Goal: Transaction & Acquisition: Purchase product/service

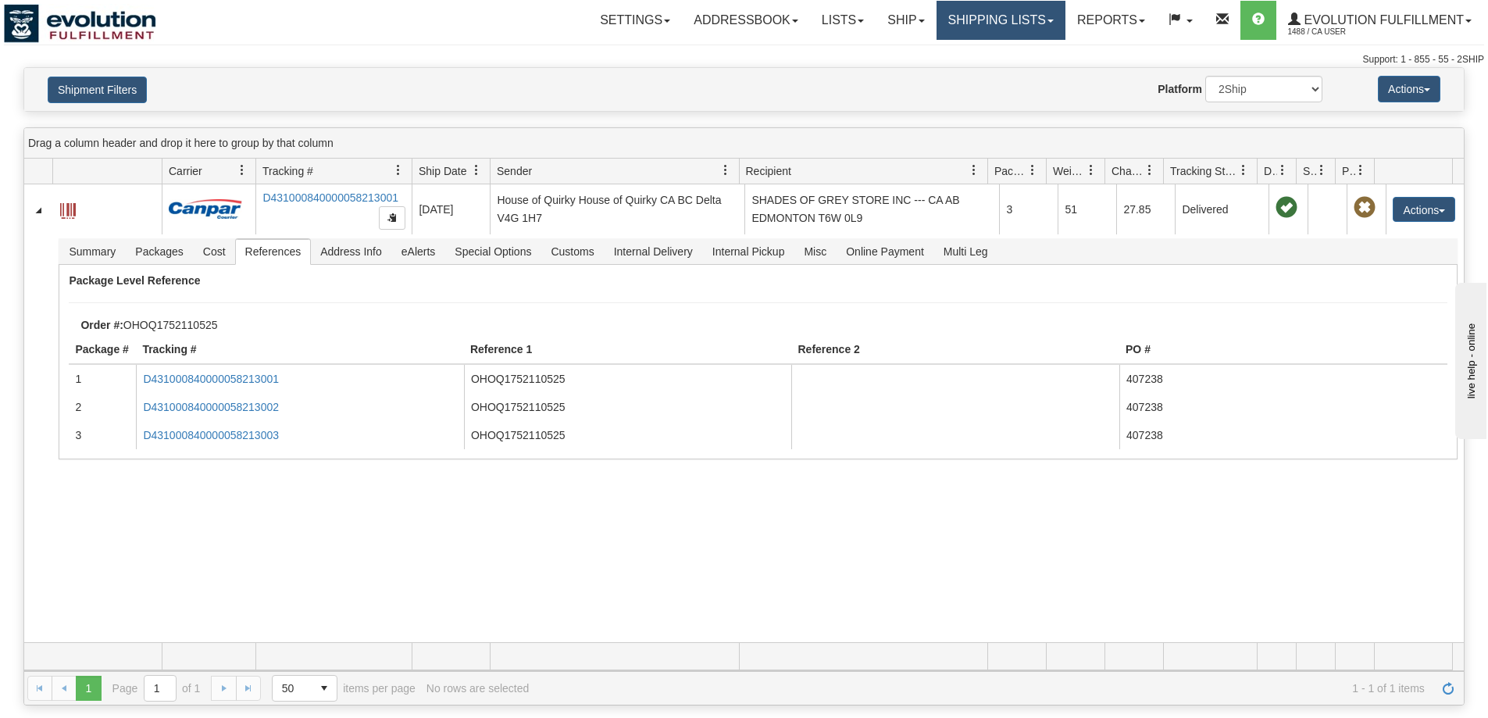
click at [1016, 28] on link "Shipping lists" at bounding box center [1001, 20] width 129 height 39
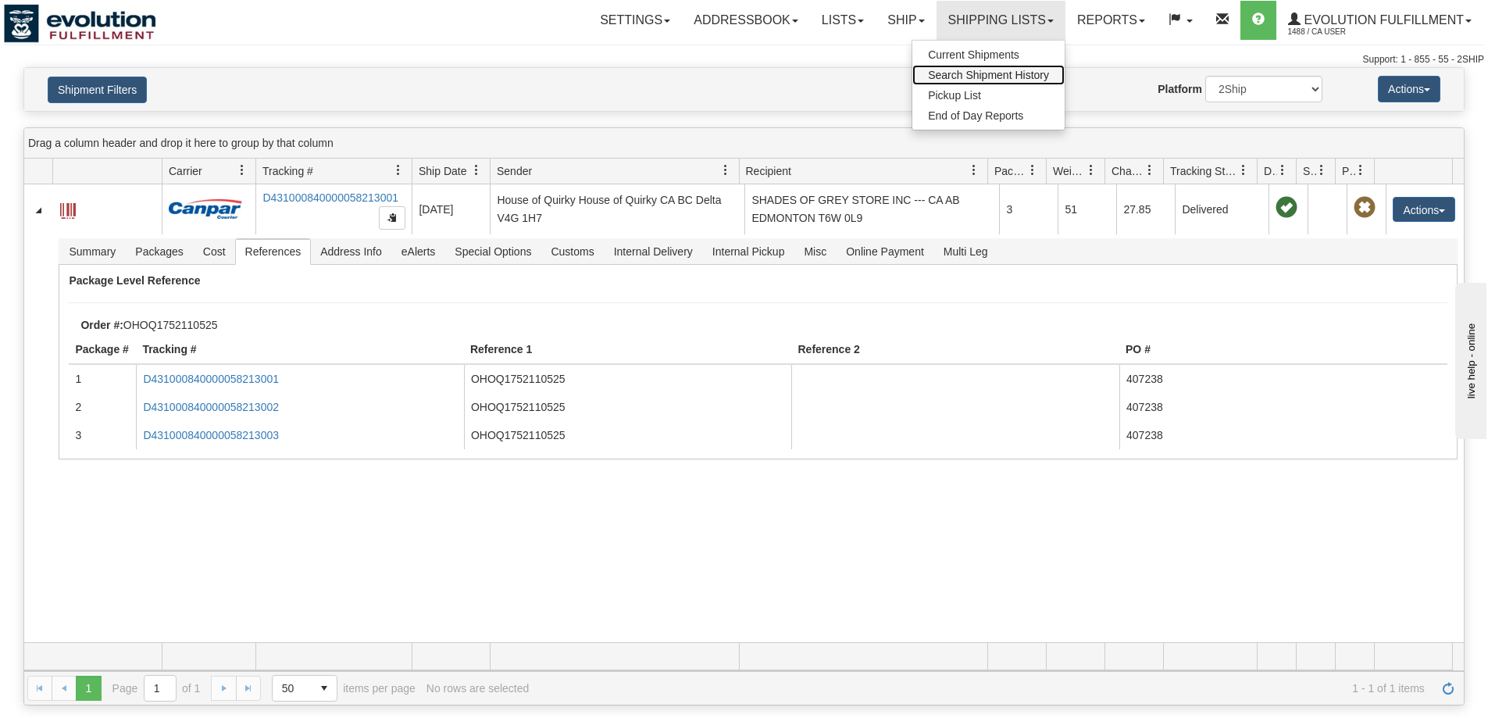
click at [994, 75] on span "Search Shipment History" at bounding box center [988, 75] width 121 height 12
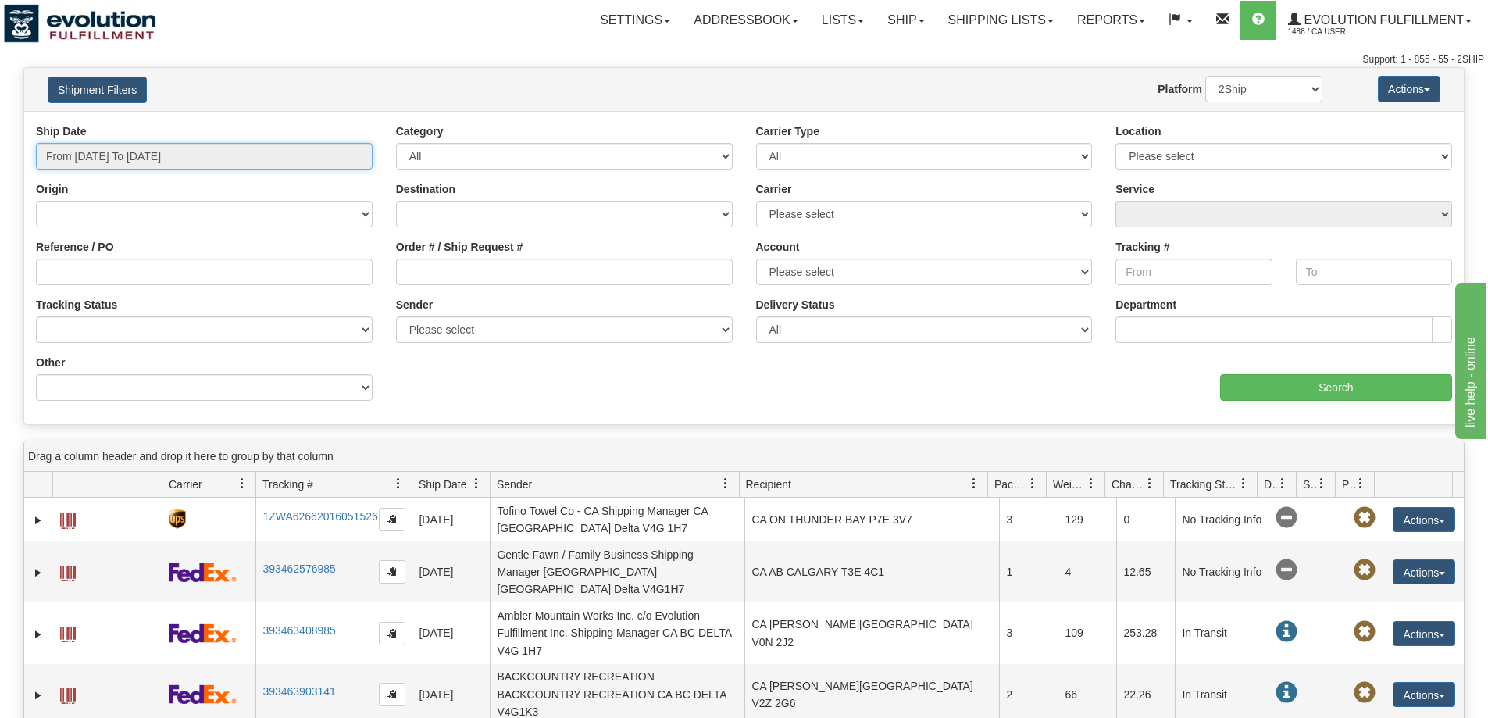
click at [126, 164] on input "From 09/22/2025 To 09/23/2025" at bounding box center [204, 156] width 337 height 27
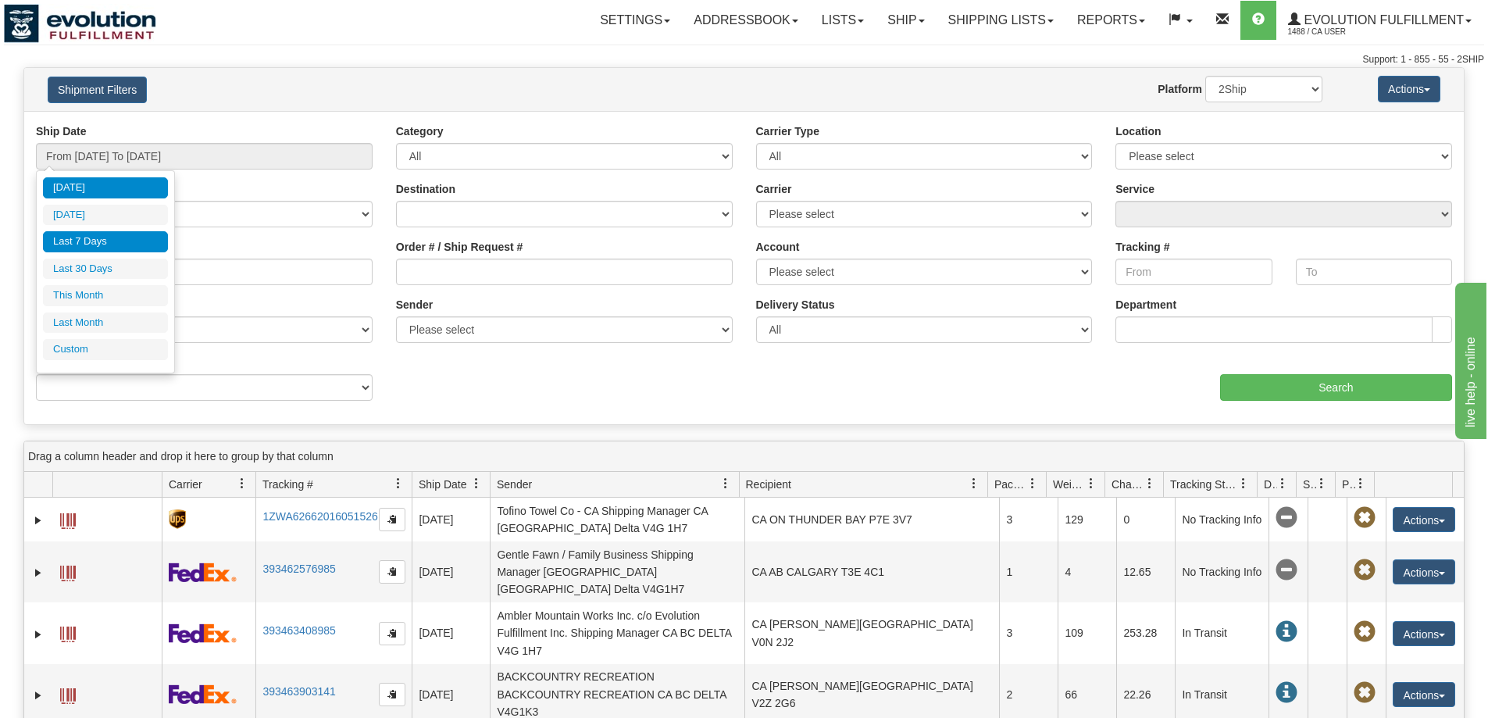
click at [113, 242] on li "Last 7 Days" at bounding box center [105, 241] width 125 height 21
type input "From 09/17/2025 To 09/23/2025"
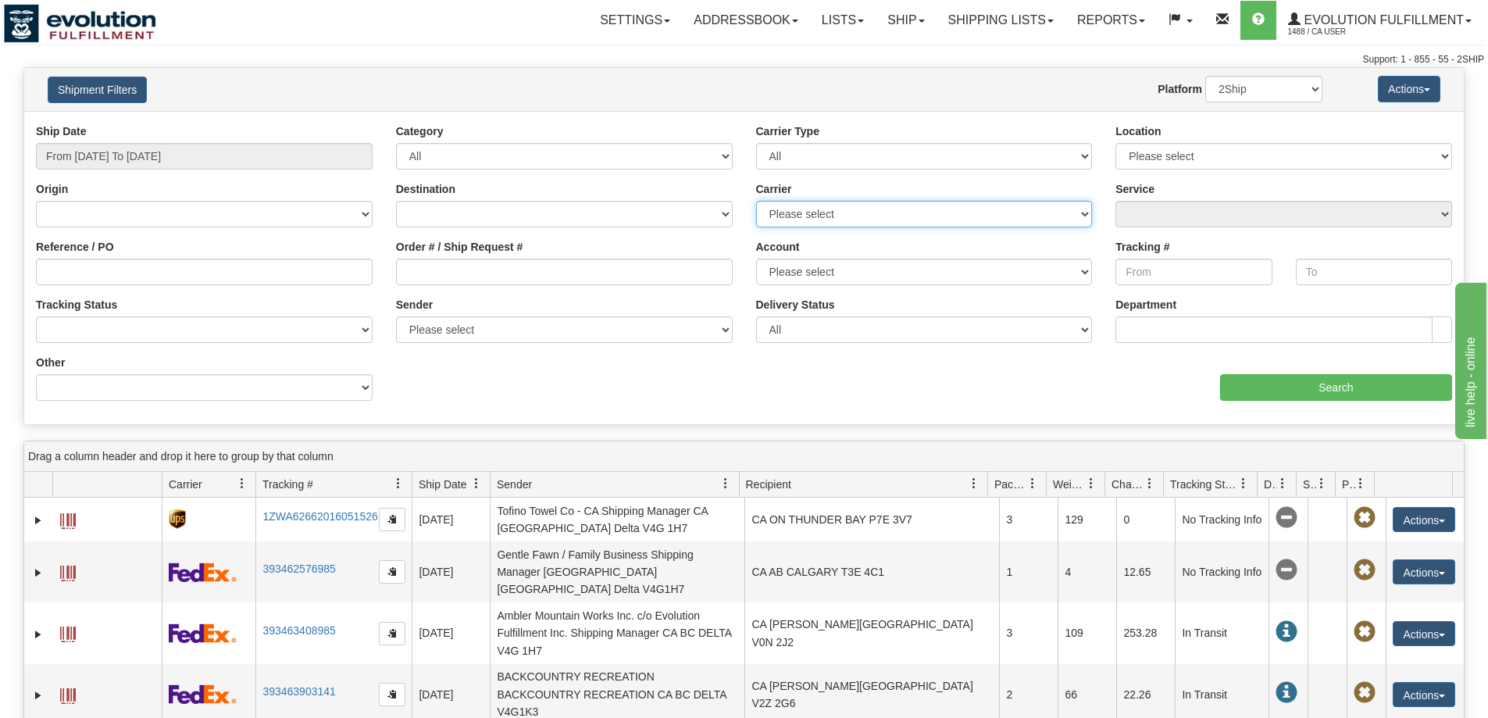
click at [812, 213] on select "Please select Canada Post Canpar DHL FedEx FedEx Express® FleetOptics Inc. GTA …" at bounding box center [924, 214] width 337 height 27
select select "10182"
click at [756, 201] on select "Please select Canada Post Canpar DHL FedEx FedEx Express® FleetOptics Inc. GTA …" at bounding box center [924, 214] width 337 height 27
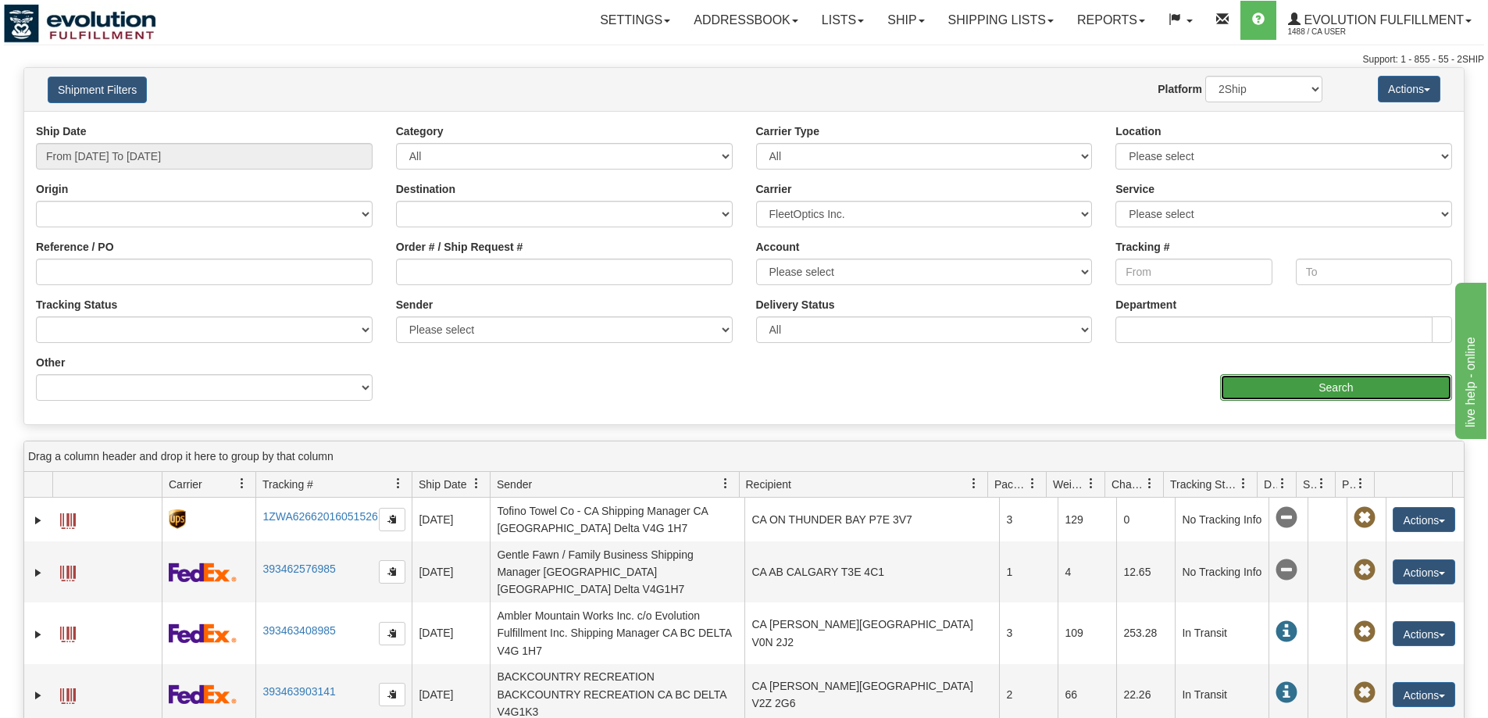
click at [1291, 396] on input "Search" at bounding box center [1336, 387] width 232 height 27
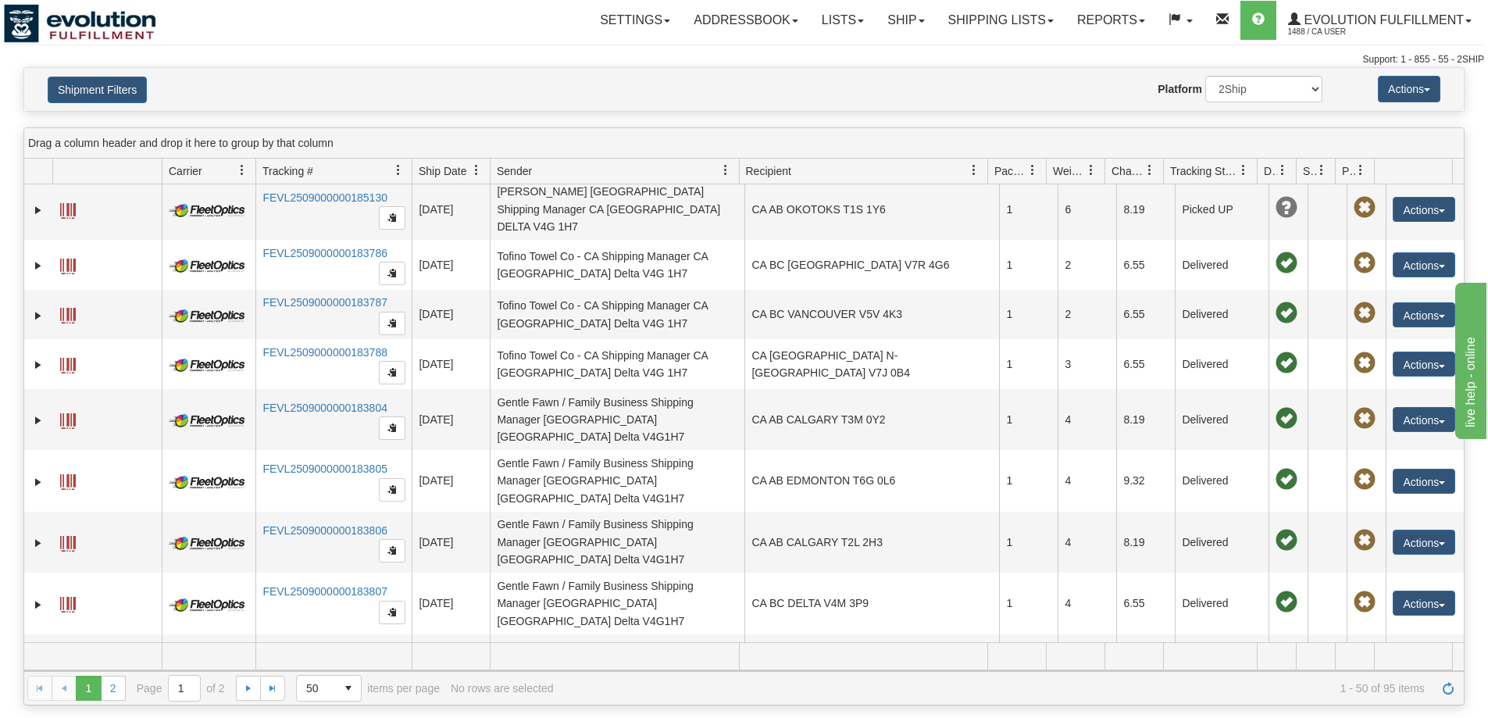
scroll to position [2026, 0]
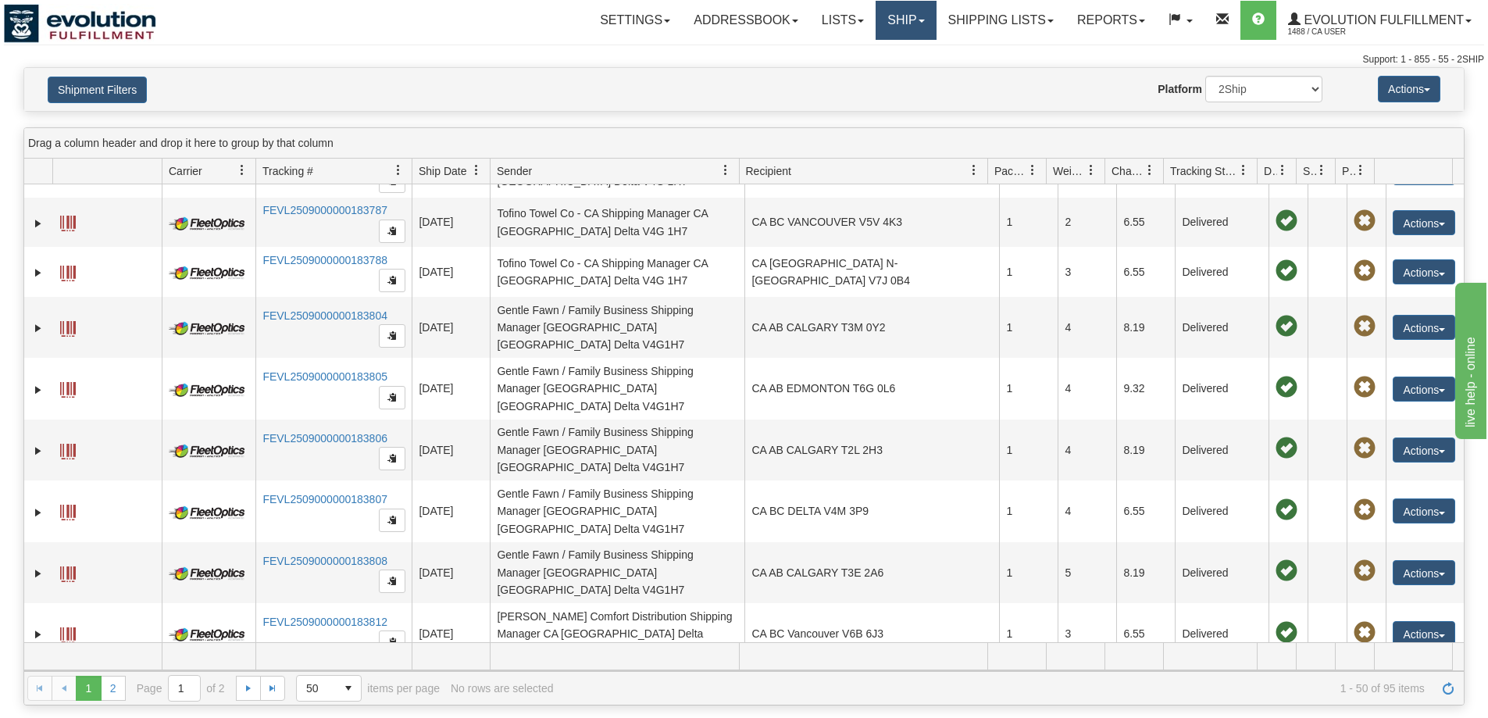
click at [909, 23] on link "Ship" at bounding box center [906, 20] width 60 height 39
click at [865, 77] on span "OnHold / Order Queue" at bounding box center [865, 75] width 110 height 12
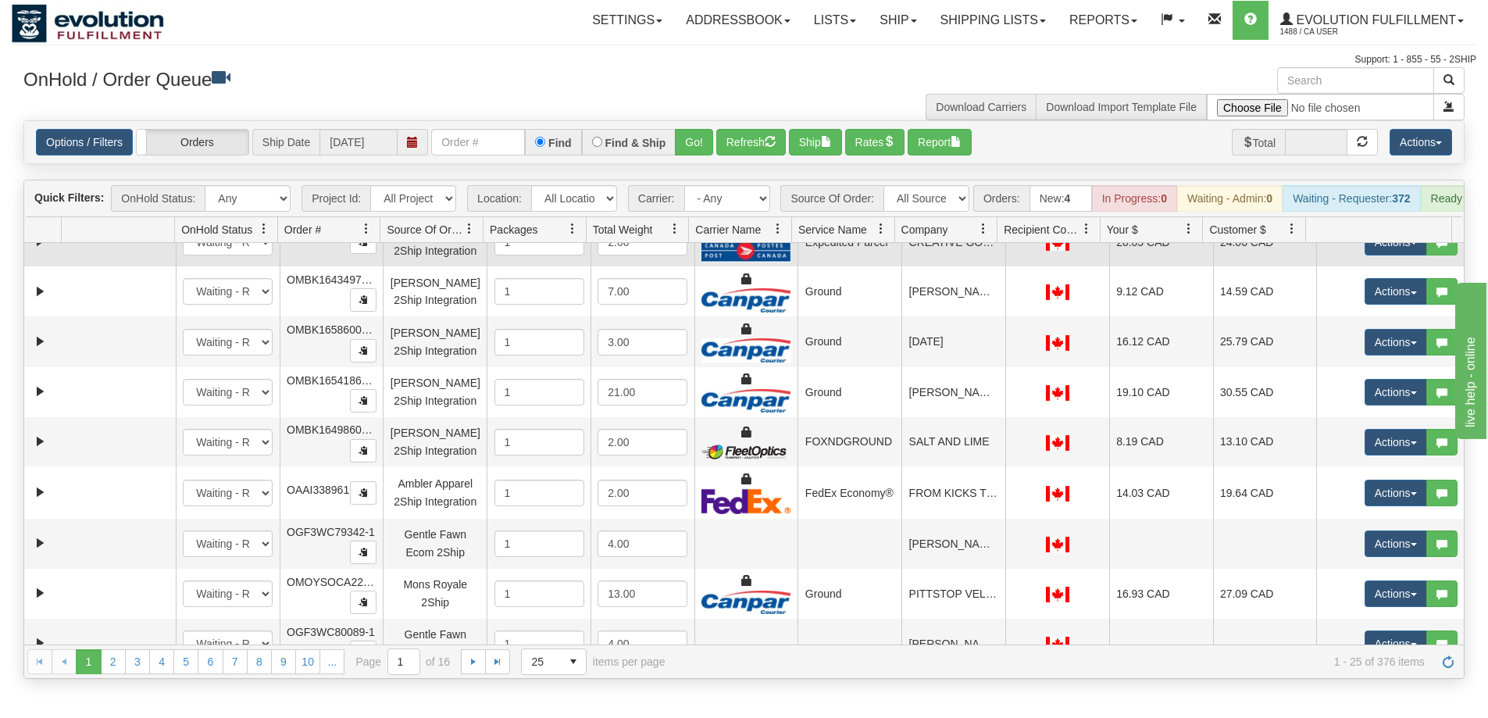
scroll to position [449, 0]
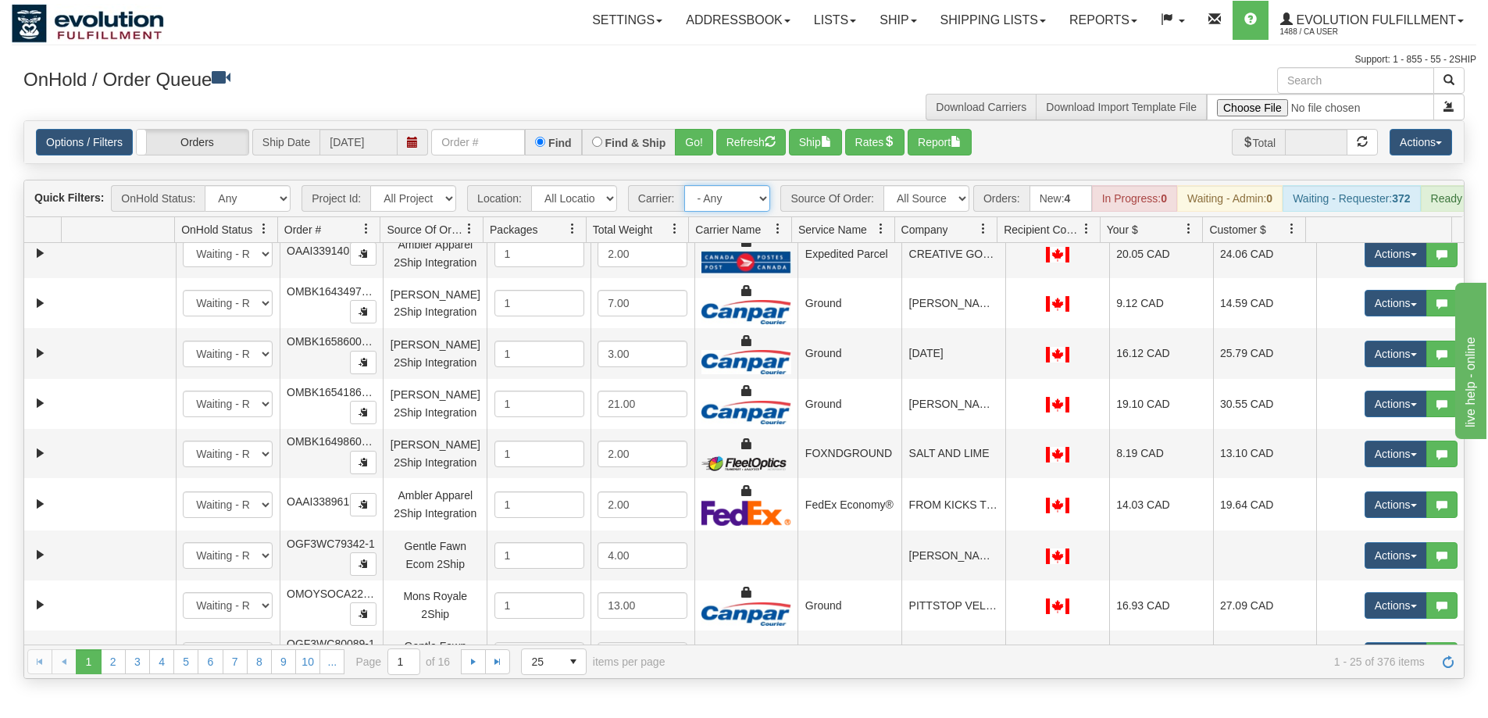
click at [758, 196] on select "- Any - Has NO carrier assigned - Has a carrier assigned FleetOptics Inc. My Ca…" at bounding box center [727, 198] width 86 height 27
select select "20"
click at [684, 185] on select "- Any - Has NO carrier assigned - Has a carrier assigned FleetOptics Inc. My Ca…" at bounding box center [727, 198] width 86 height 27
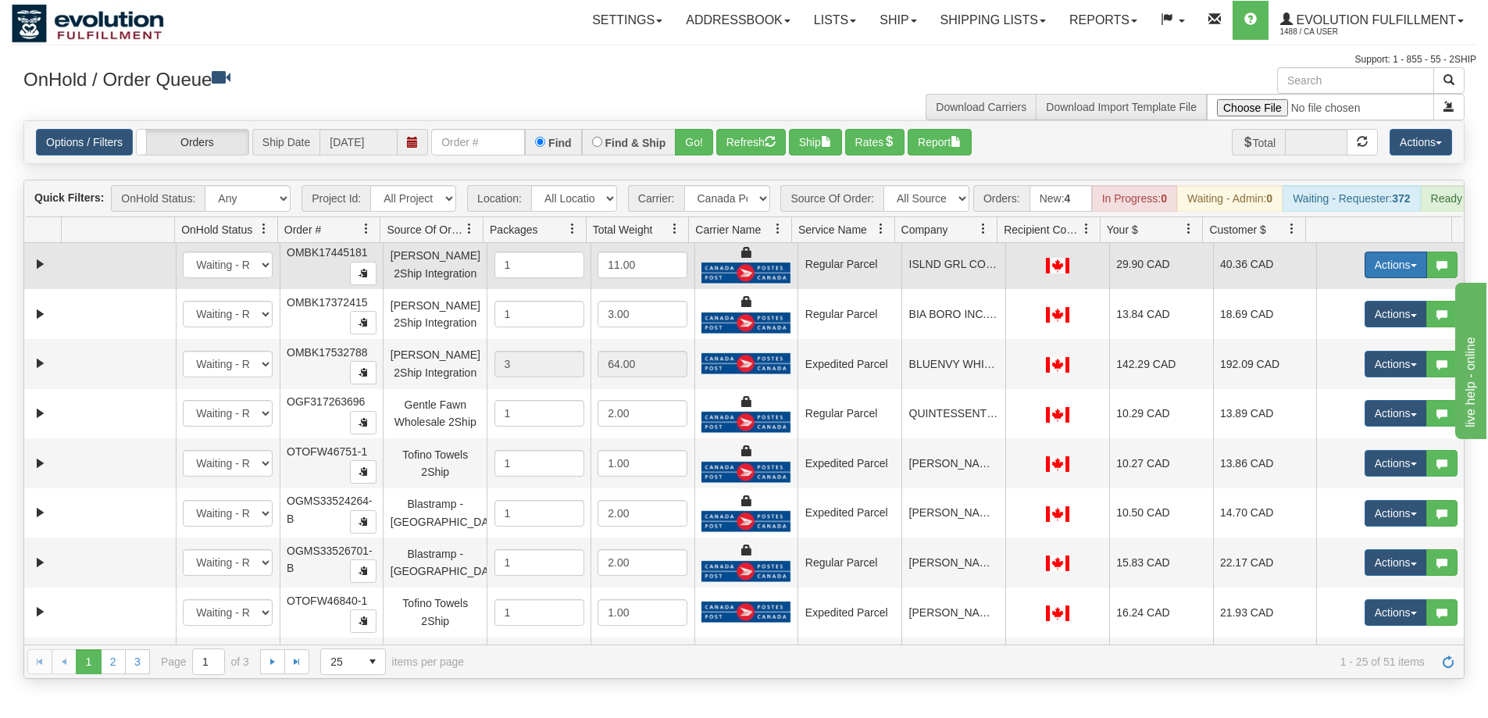
click at [1400, 276] on button "Actions" at bounding box center [1396, 265] width 62 height 27
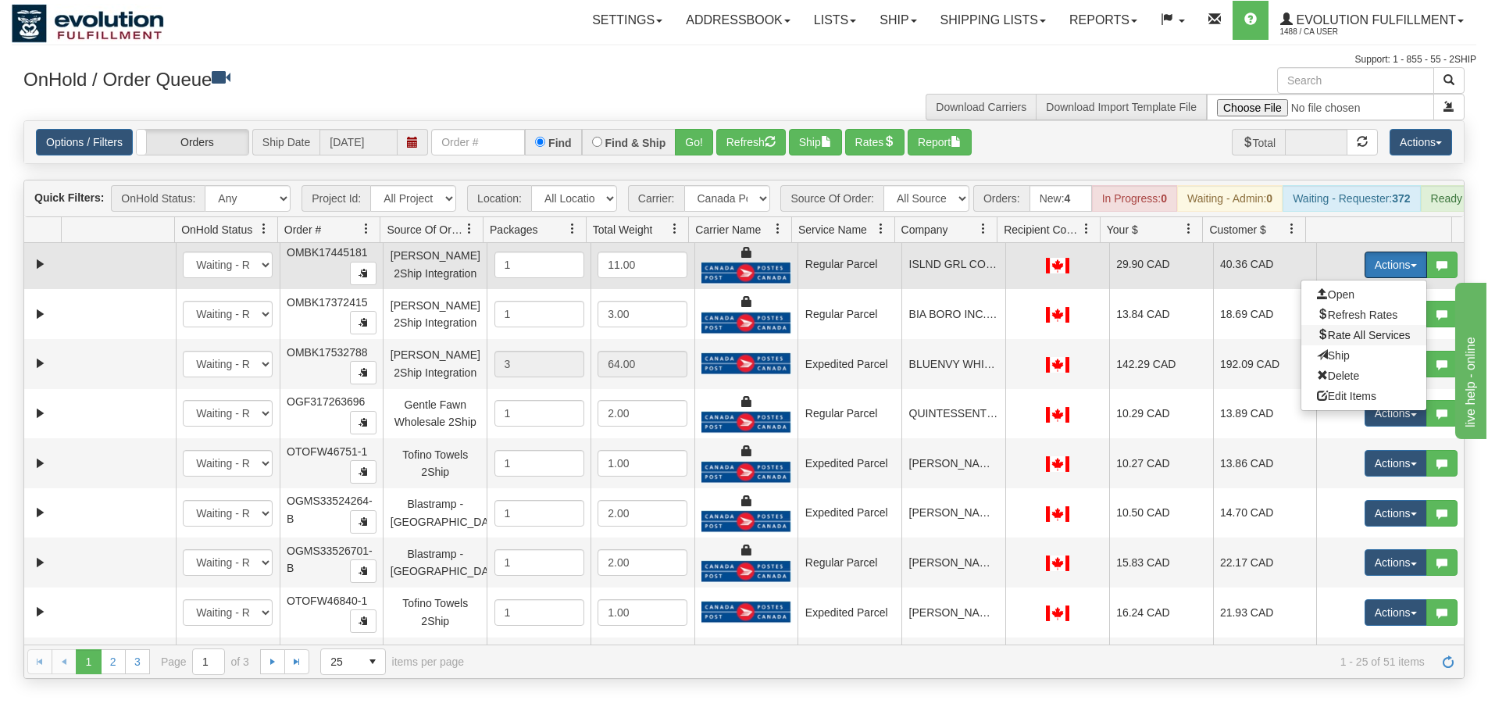
click at [1347, 341] on span "Rate All Services" at bounding box center [1364, 335] width 94 height 12
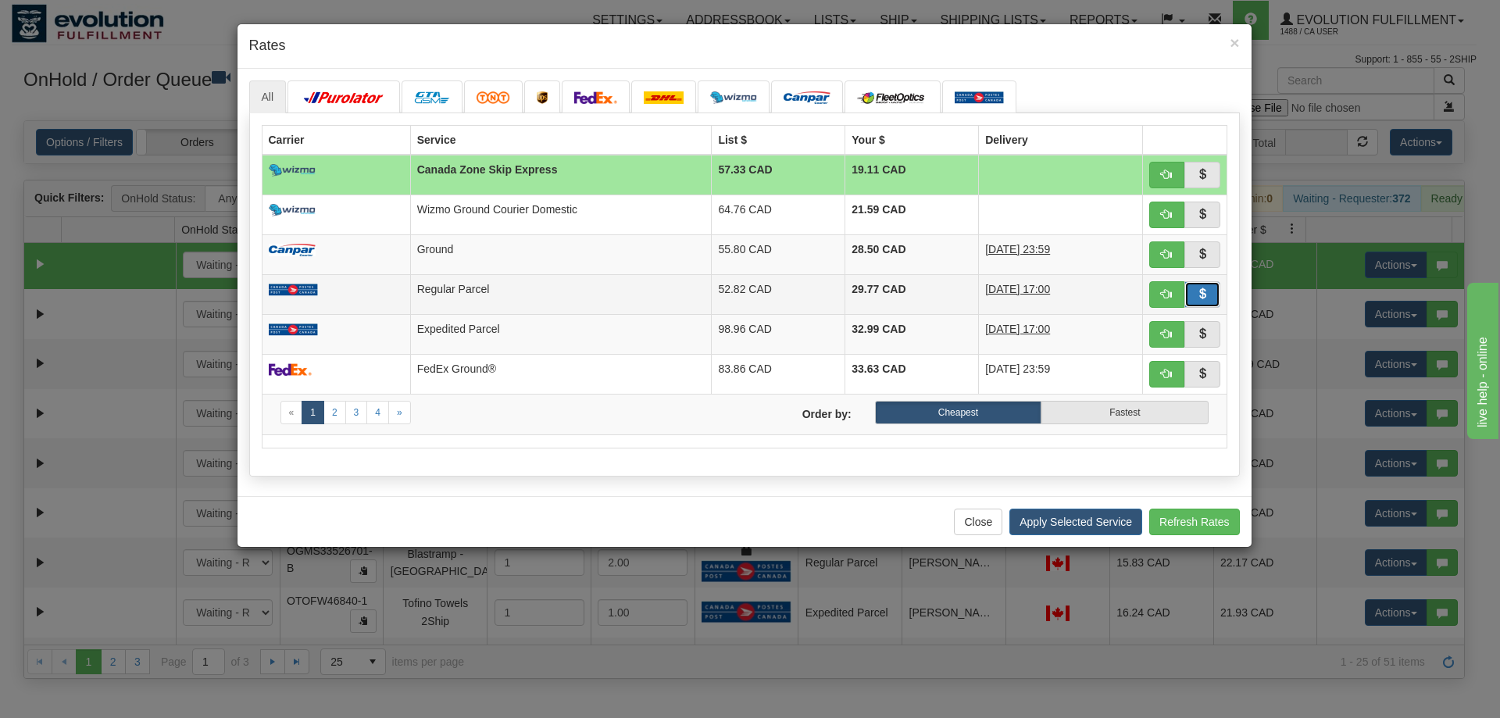
click at [1210, 293] on button "button" at bounding box center [1202, 294] width 36 height 27
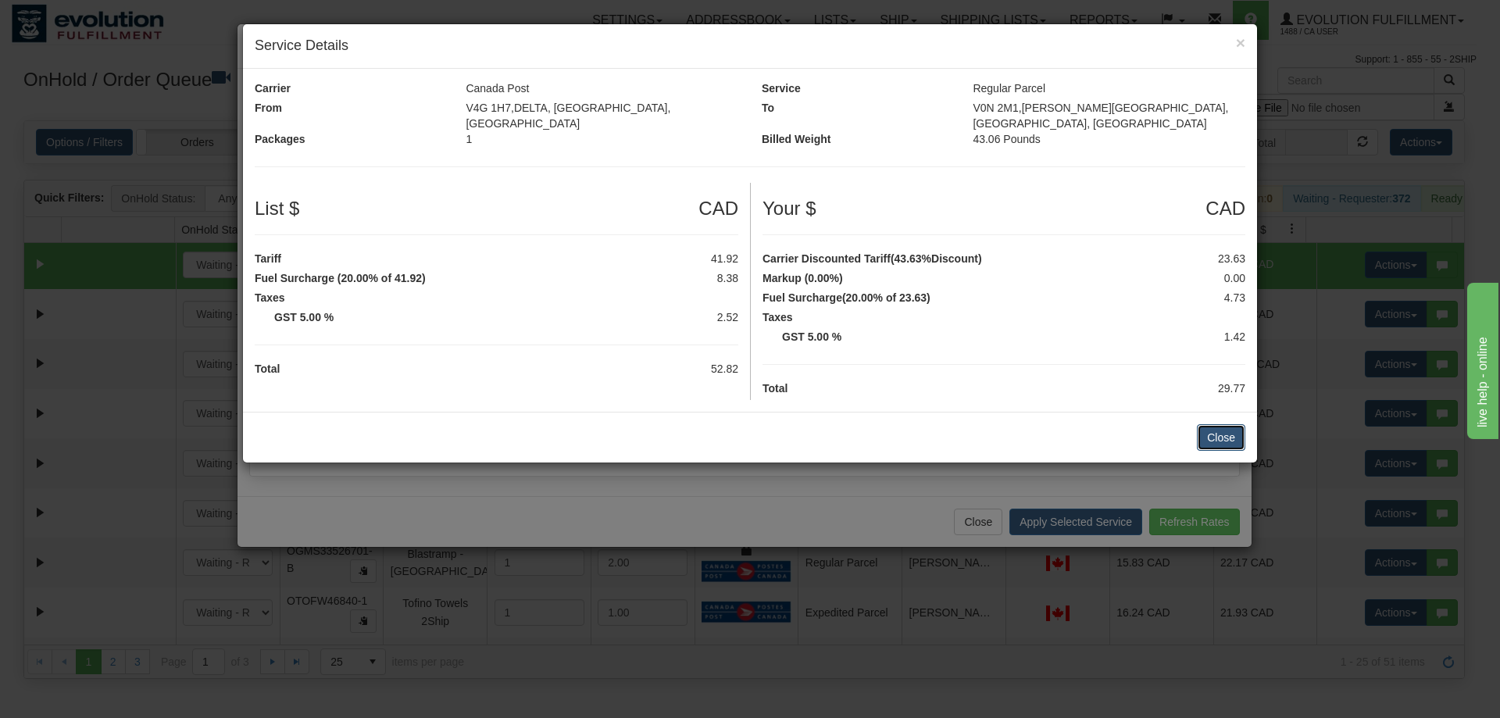
click at [1224, 424] on button "Close" at bounding box center [1221, 437] width 48 height 27
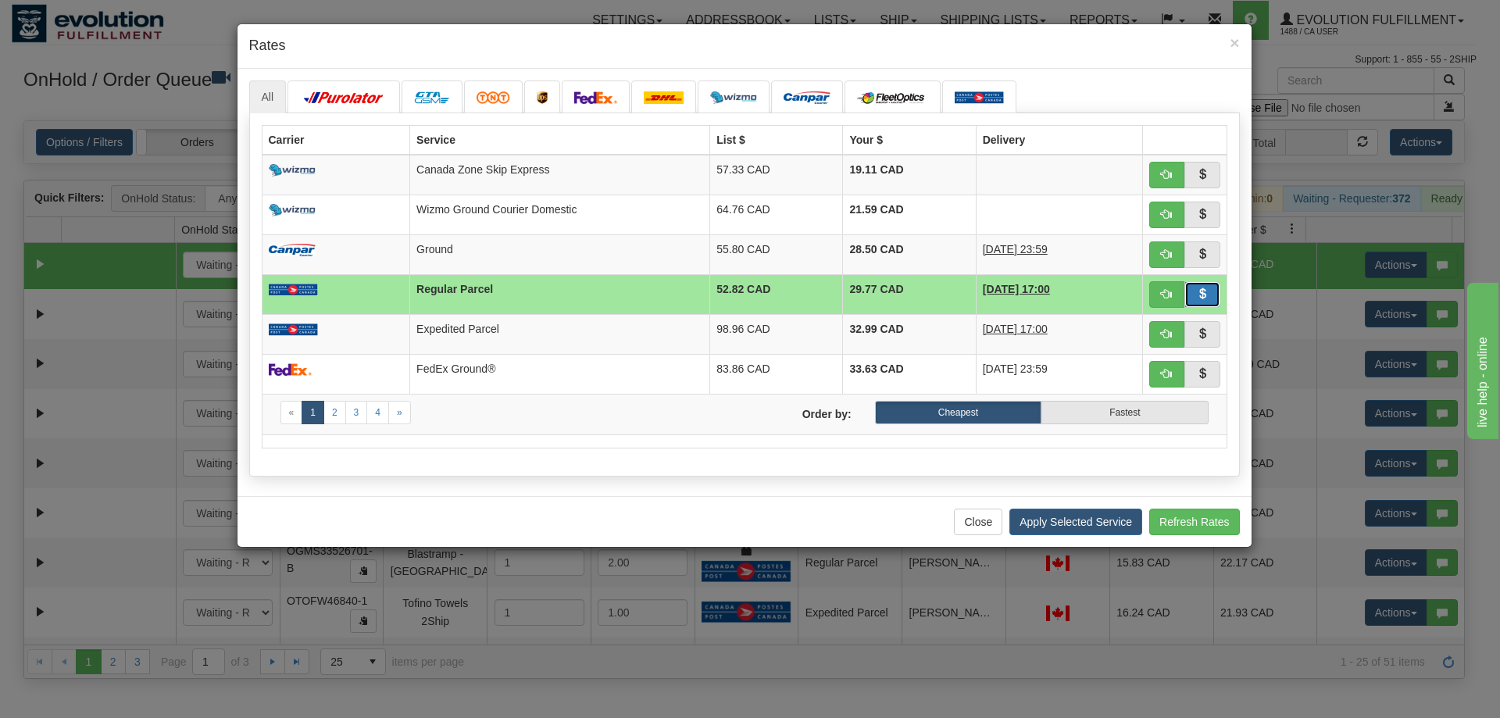
click at [1208, 289] on button "button" at bounding box center [1202, 294] width 36 height 27
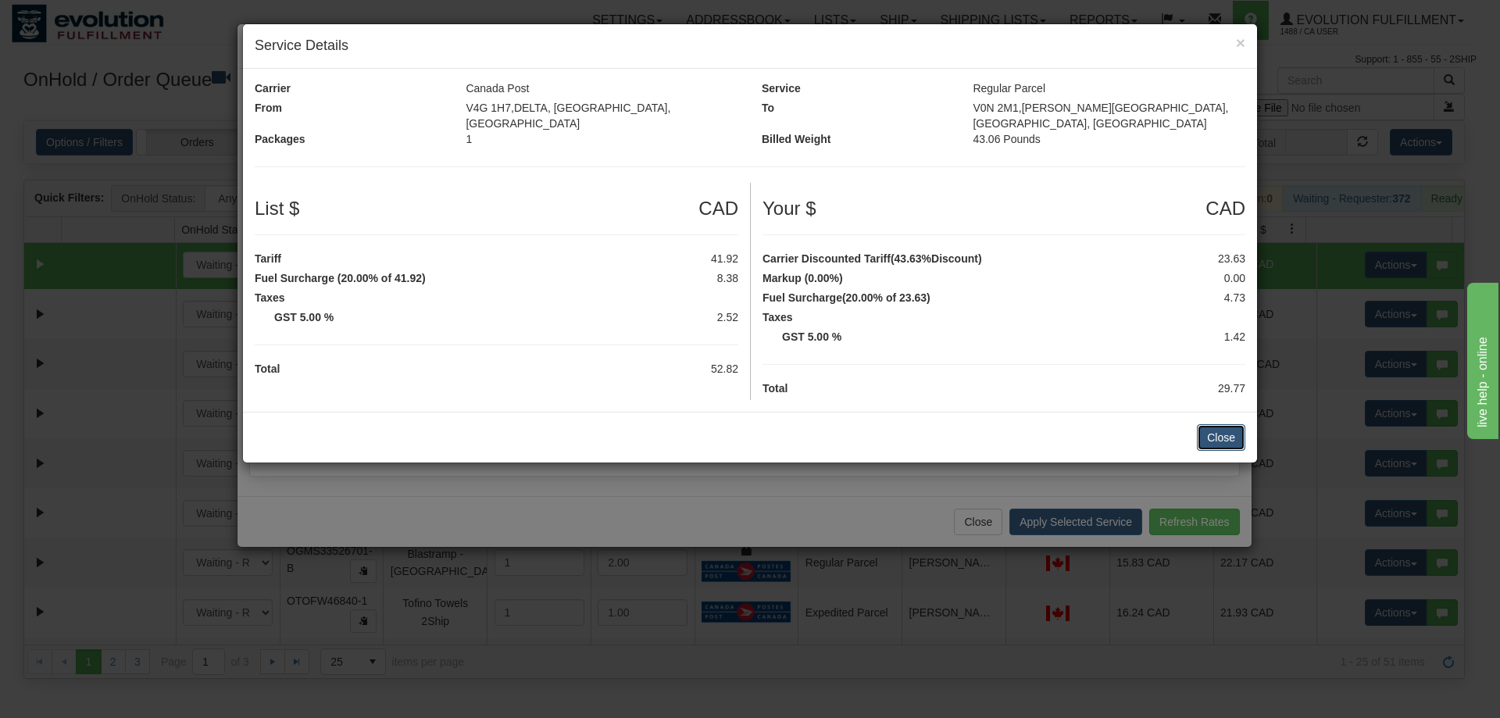
click at [1218, 425] on button "Close" at bounding box center [1221, 437] width 48 height 27
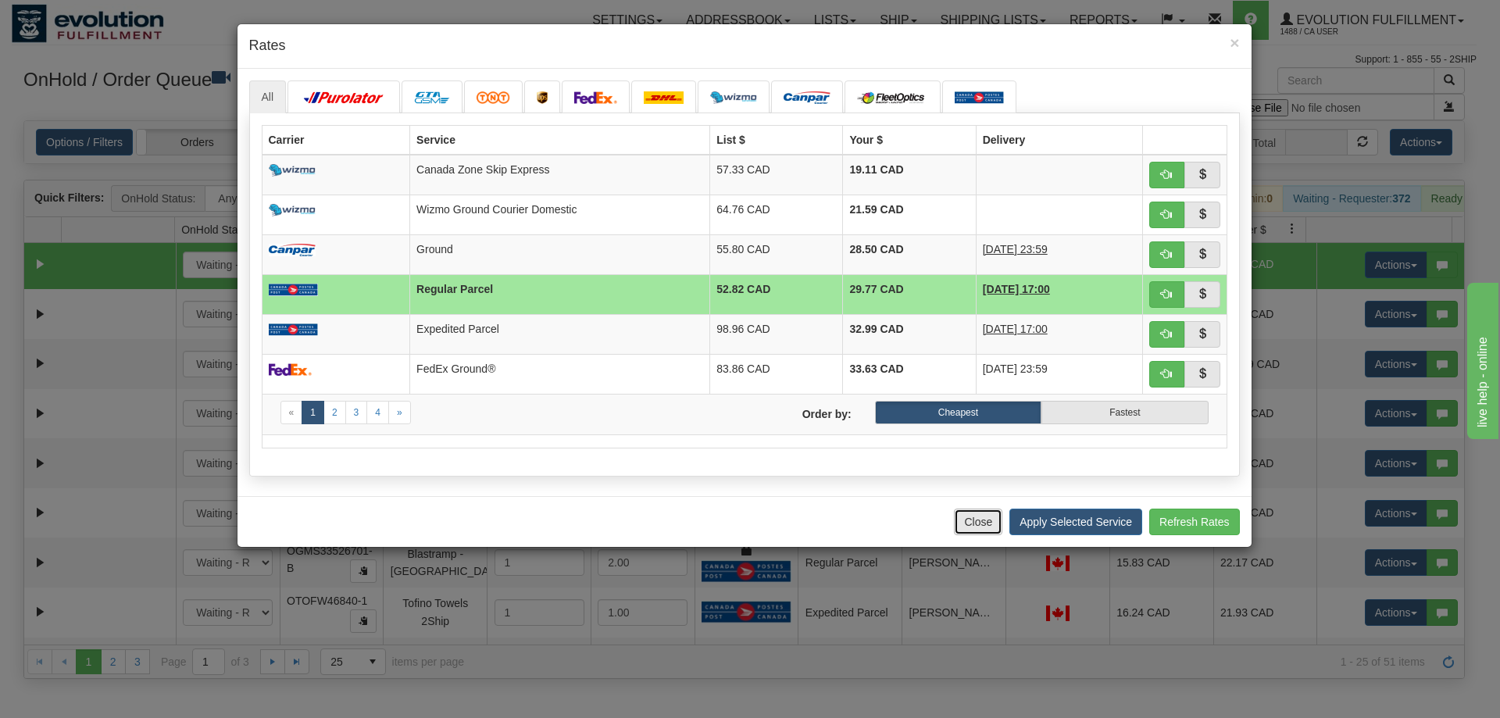
click at [975, 511] on button "Close" at bounding box center [978, 521] width 48 height 27
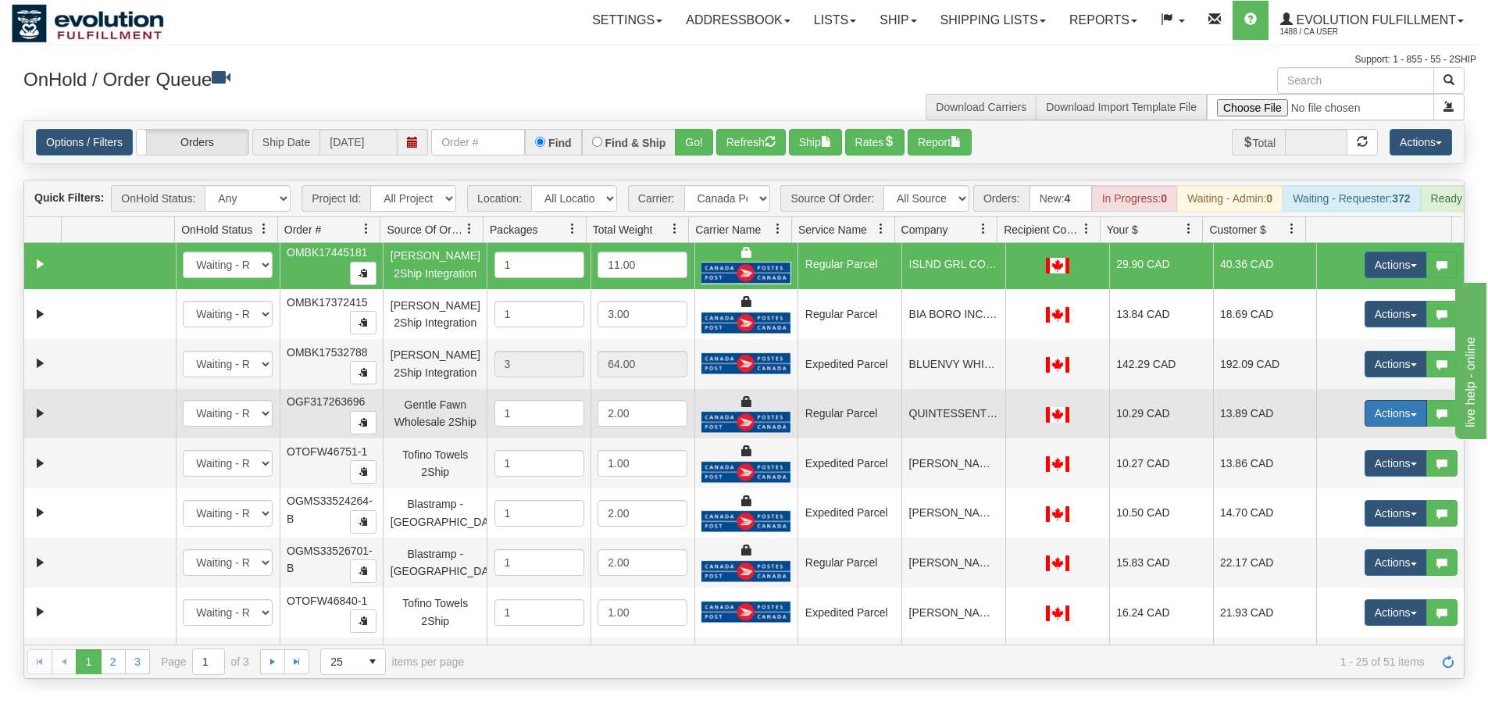
click at [1376, 426] on button "Actions" at bounding box center [1396, 413] width 62 height 27
click at [1317, 490] on span "Rate All Services" at bounding box center [1364, 483] width 94 height 12
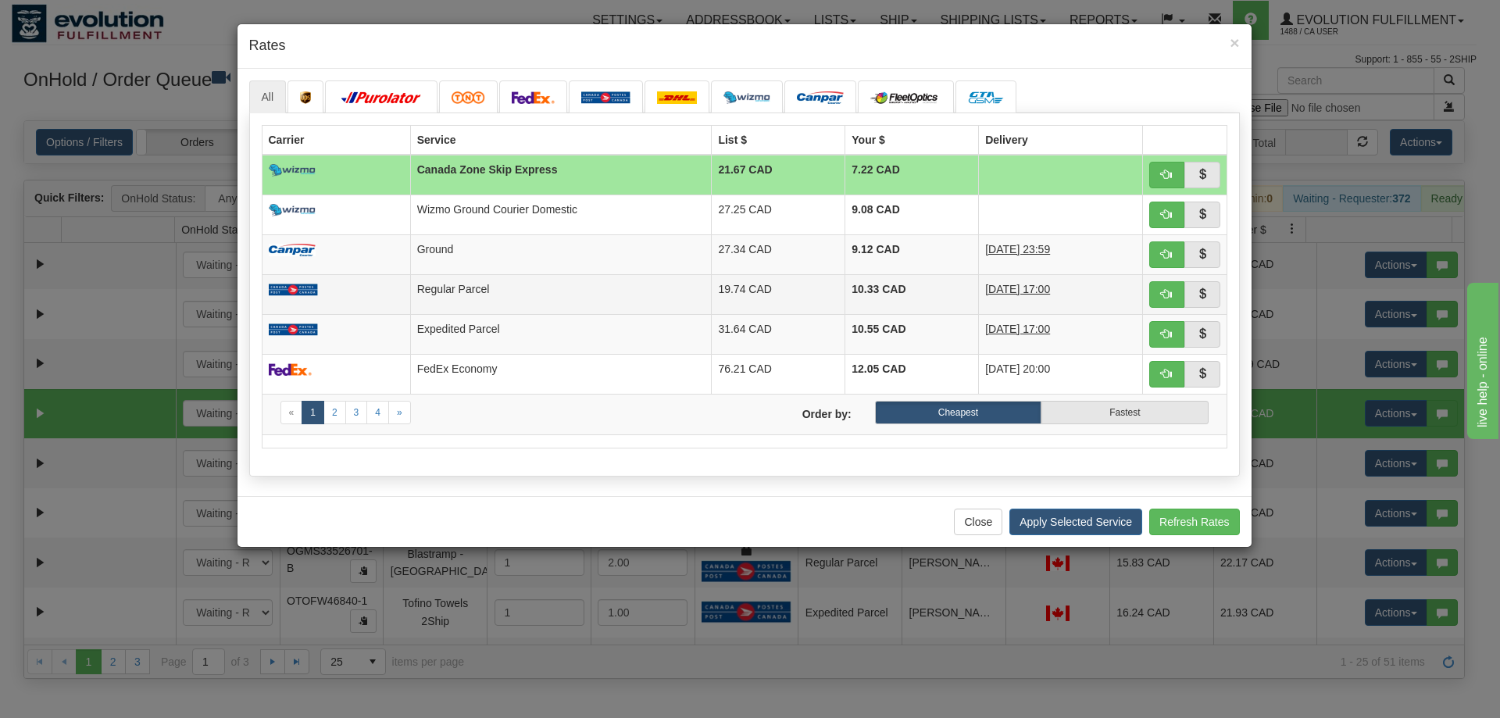
click at [454, 309] on td "Regular Parcel" at bounding box center [560, 294] width 301 height 40
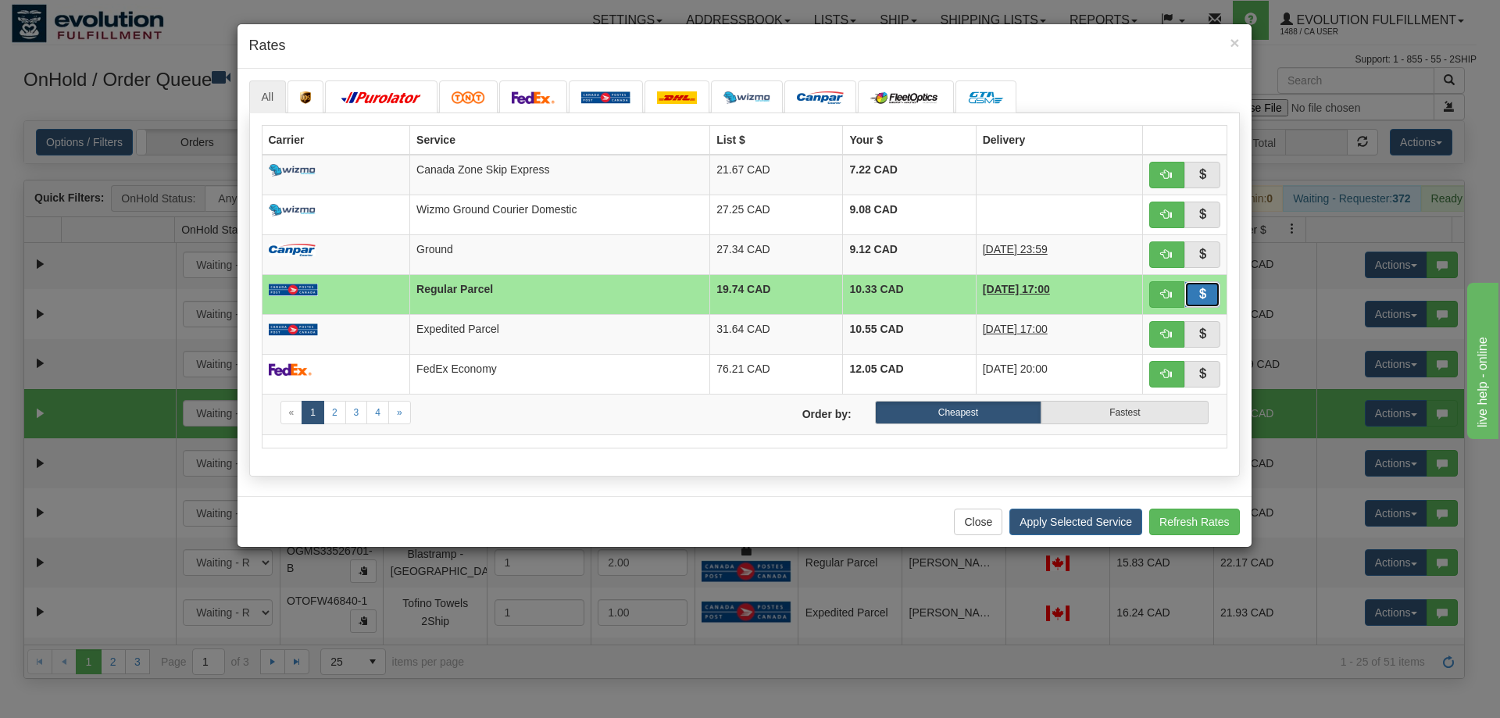
click at [1210, 301] on button "button" at bounding box center [1202, 294] width 36 height 27
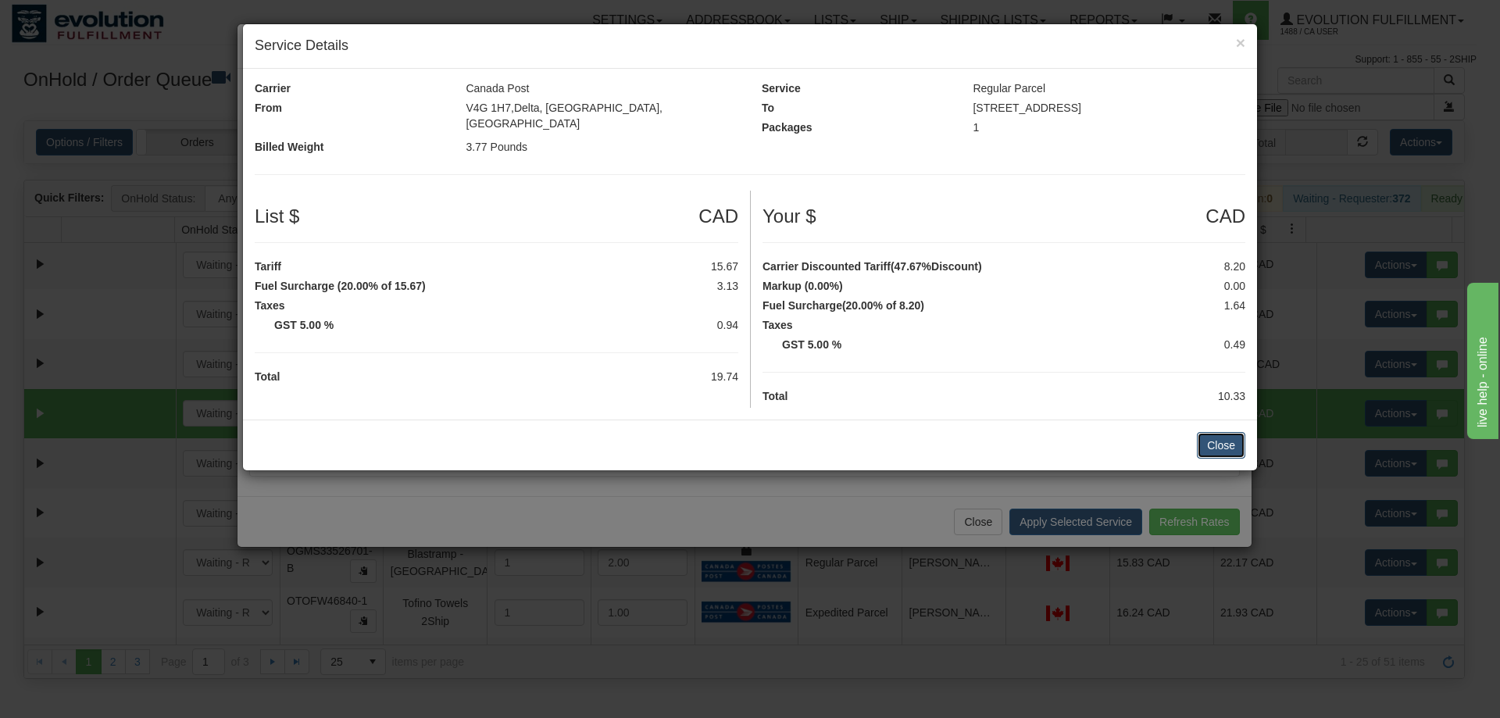
click at [1210, 432] on button "Close" at bounding box center [1221, 445] width 48 height 27
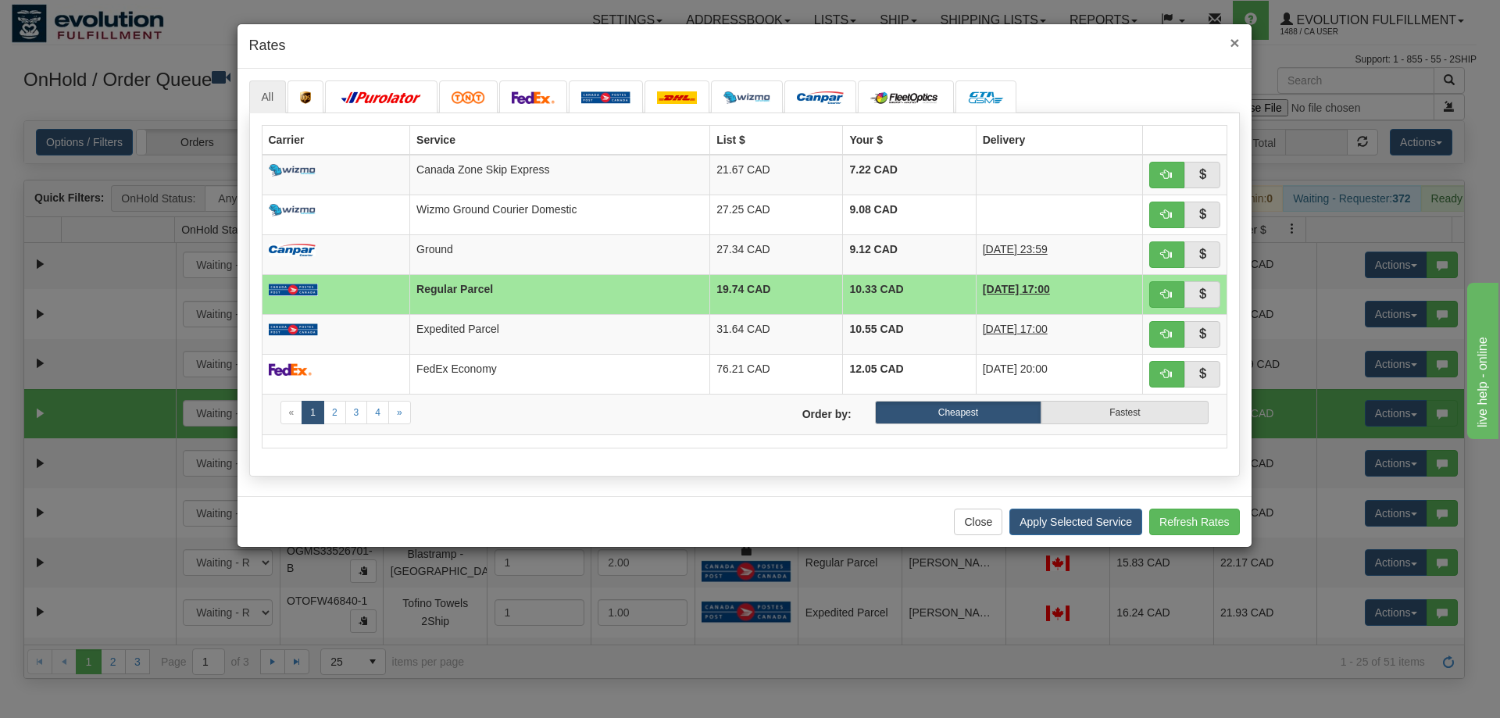
click at [1236, 45] on span "×" at bounding box center [1233, 43] width 9 height 18
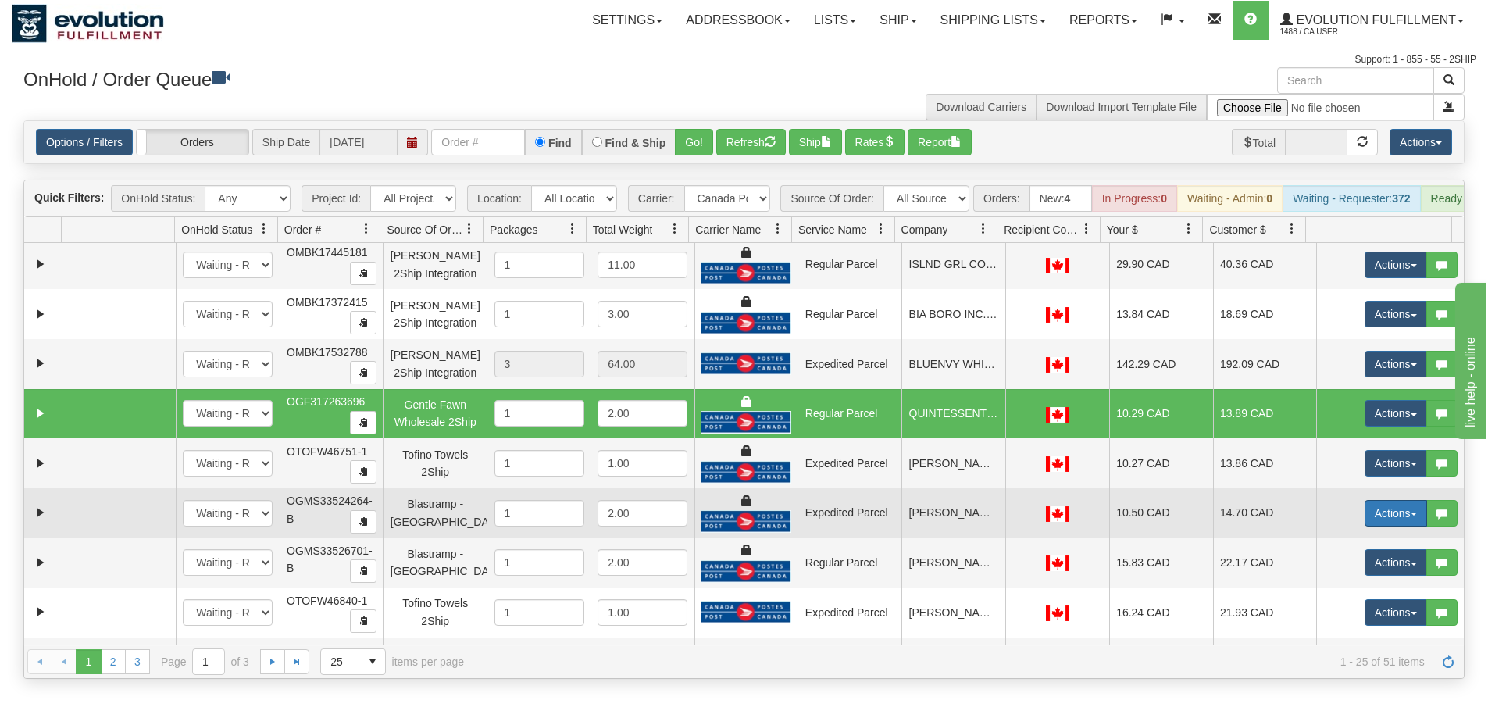
click at [1394, 526] on button "Actions" at bounding box center [1396, 513] width 62 height 27
click at [1354, 590] on span "Rate All Services" at bounding box center [1364, 583] width 94 height 12
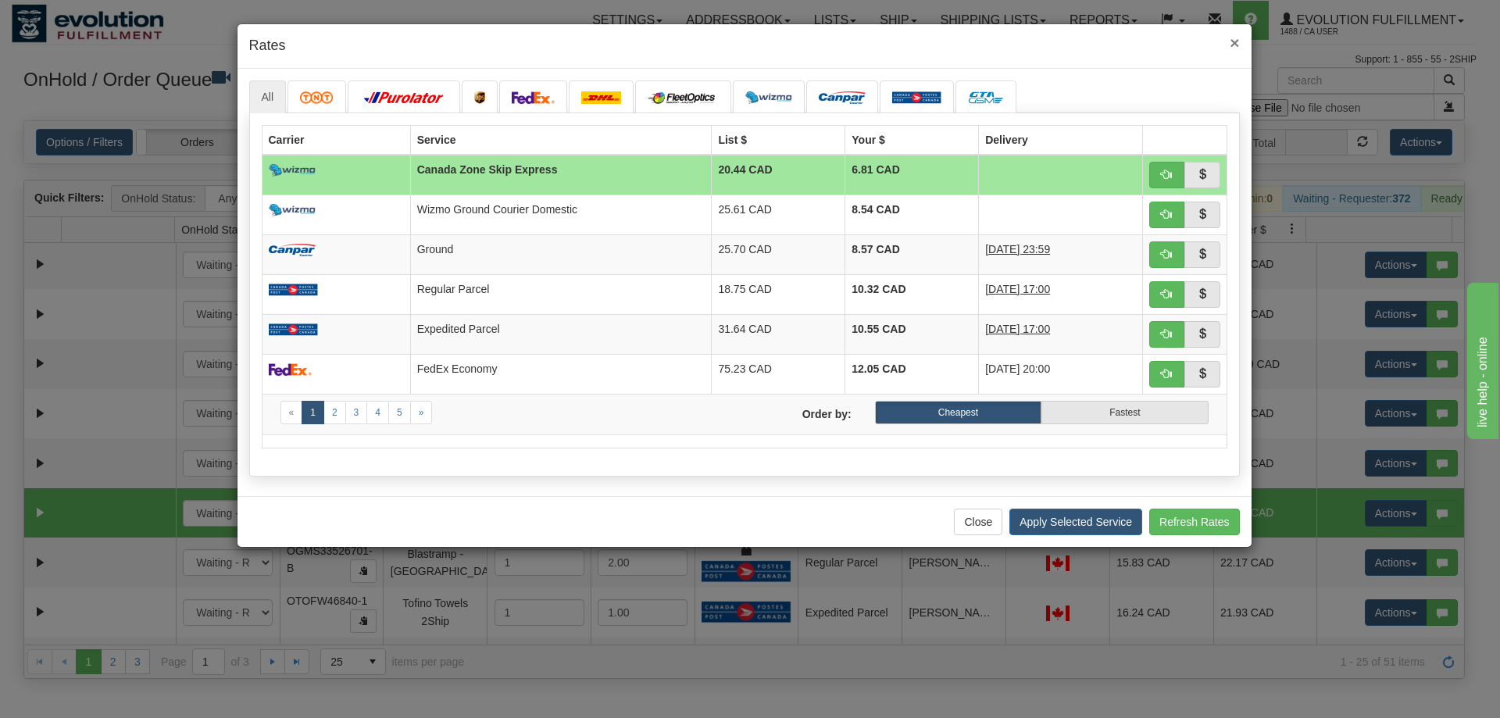
click at [1238, 45] on span "×" at bounding box center [1233, 43] width 9 height 18
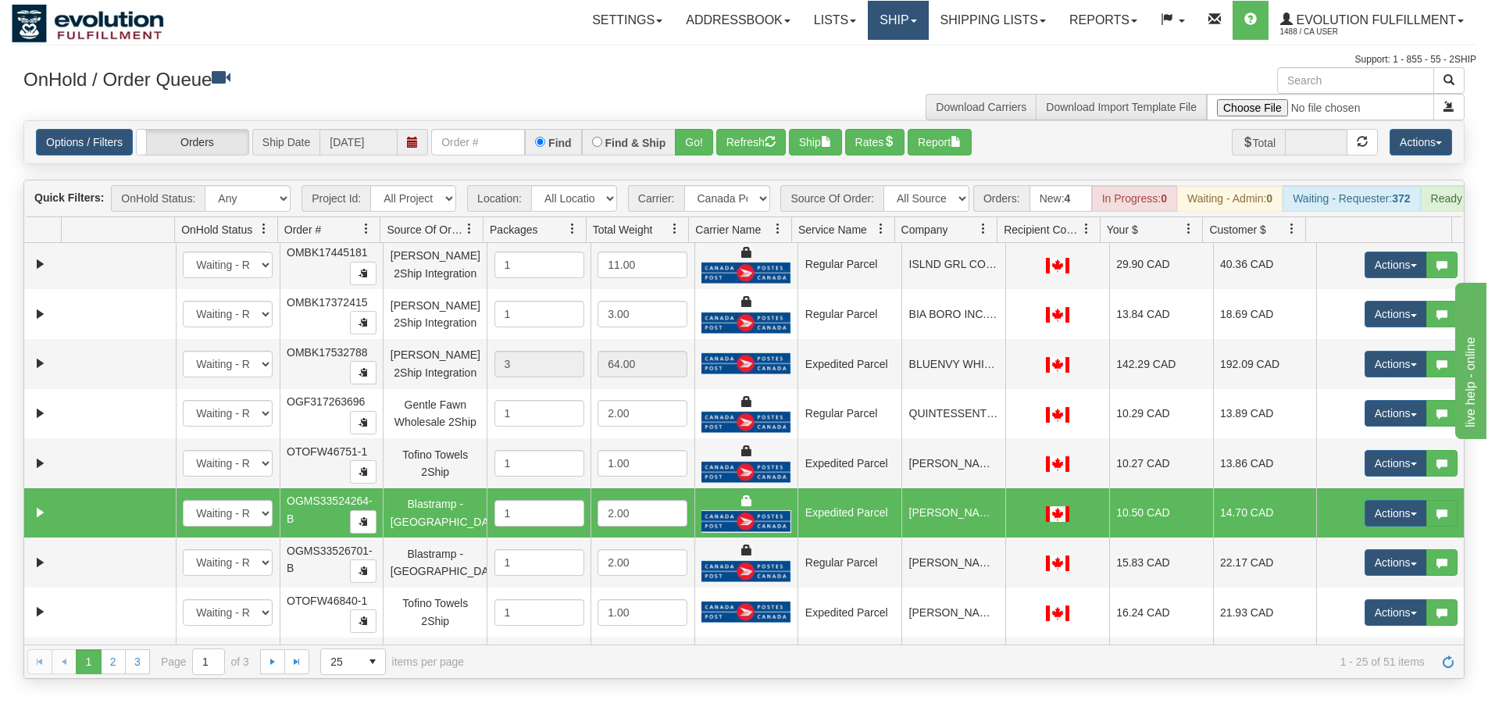
click at [882, 15] on link "Ship" at bounding box center [898, 20] width 60 height 39
click at [865, 52] on link "Ship Screen" at bounding box center [857, 55] width 141 height 20
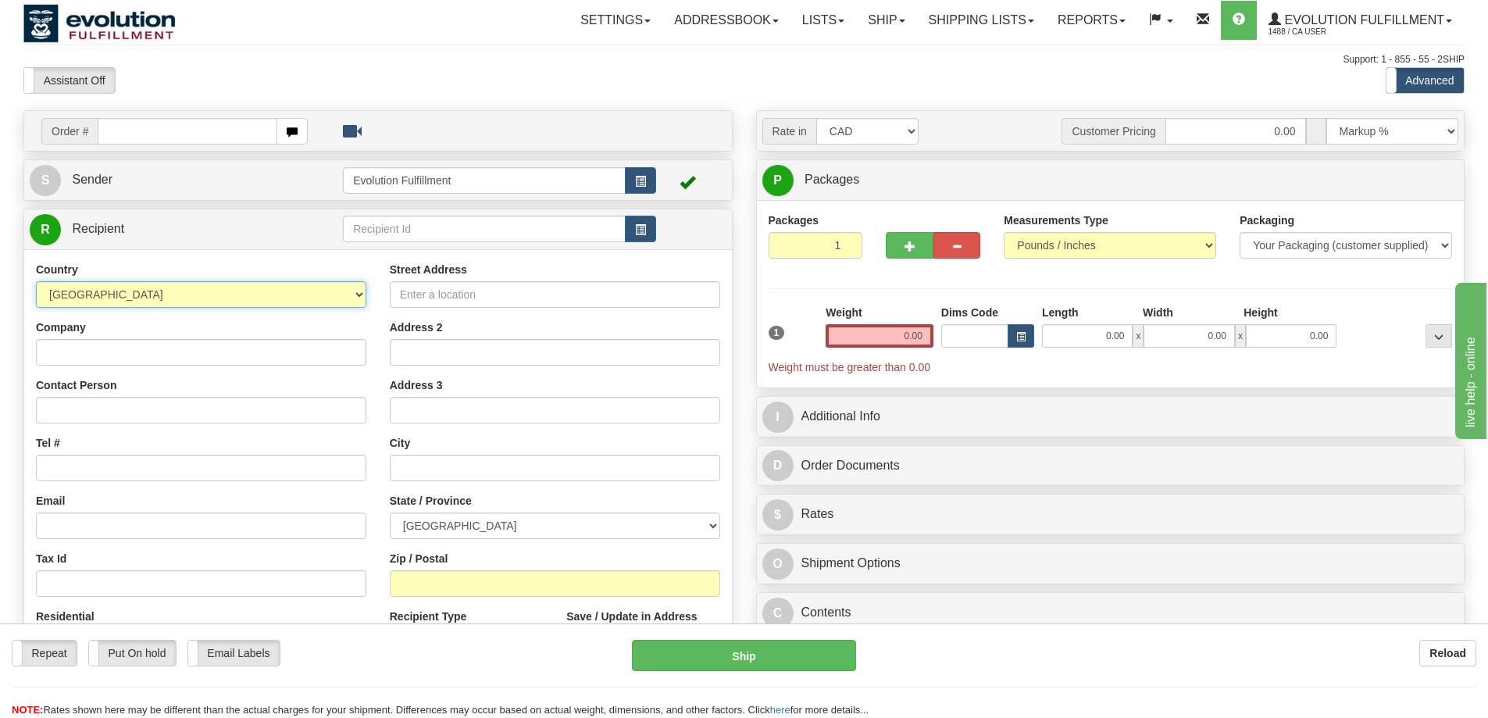
click at [153, 302] on select "AFGHANISTAN ALAND ISLANDS ALBANIA ALGERIA AMERICAN SAMOA ANDORRA ANGOLA ANGUILL…" at bounding box center [201, 294] width 330 height 27
select select "US"
click at [36, 281] on select "AFGHANISTAN ALAND ISLANDS ALBANIA ALGERIA AMERICAN SAMOA ANDORRA ANGOLA ANGUILL…" at bounding box center [201, 294] width 330 height 27
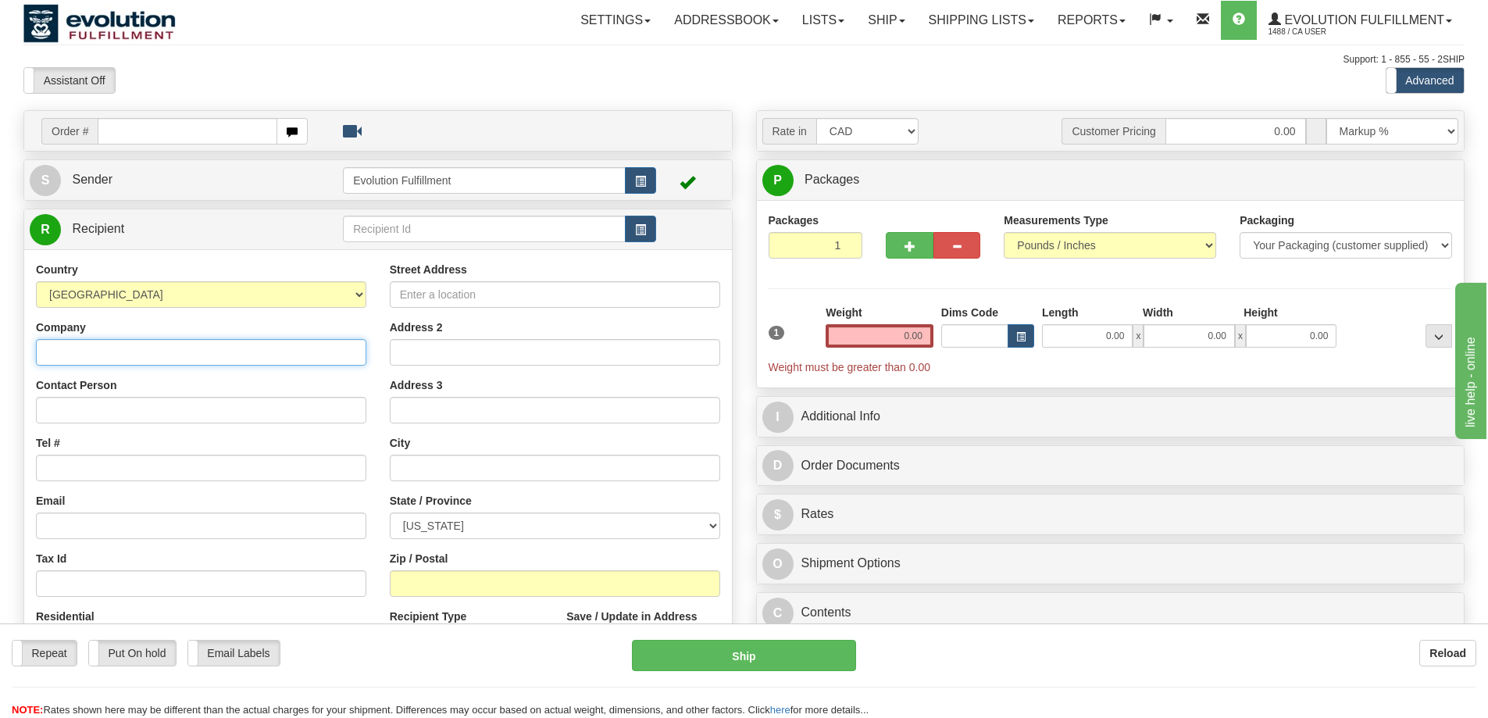
click at [137, 352] on input "Company" at bounding box center [201, 352] width 330 height 27
type input "abc company"
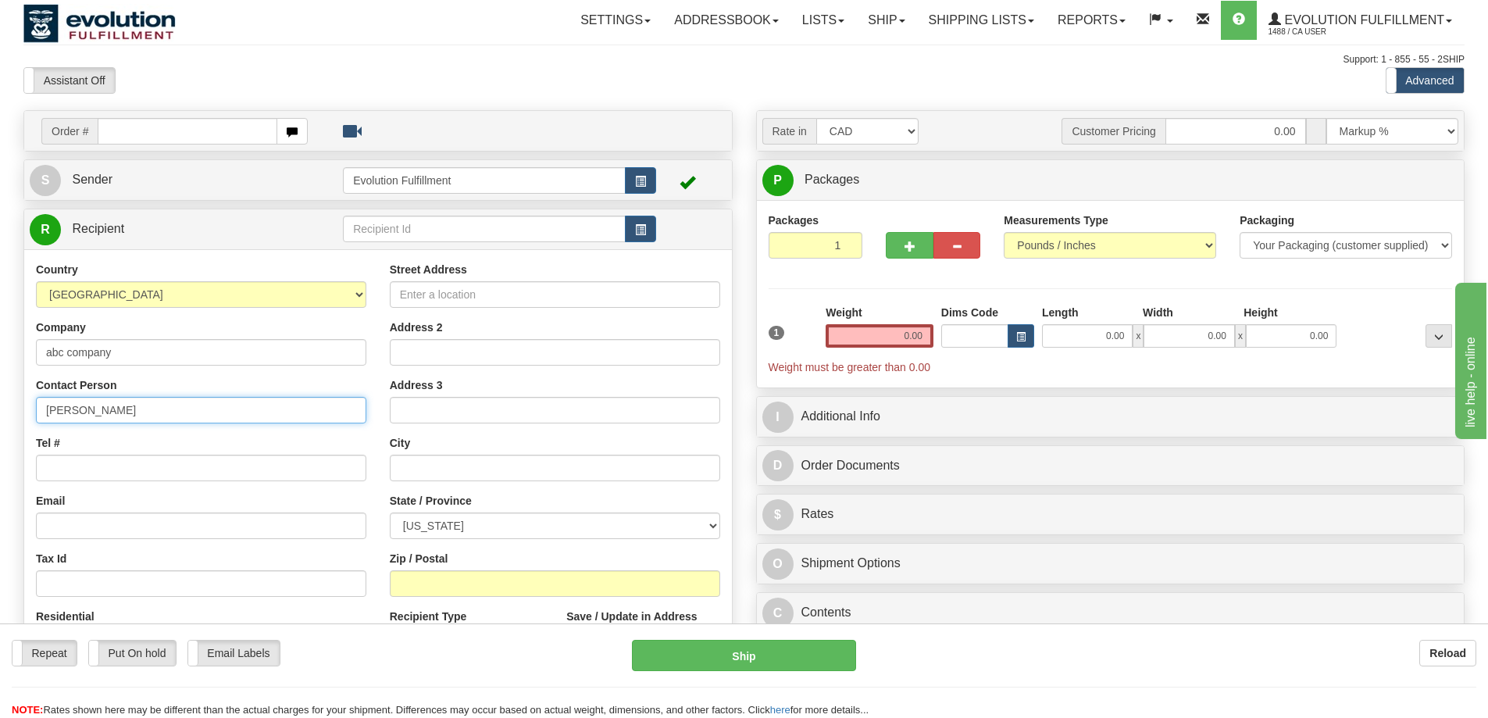
type input "john smith"
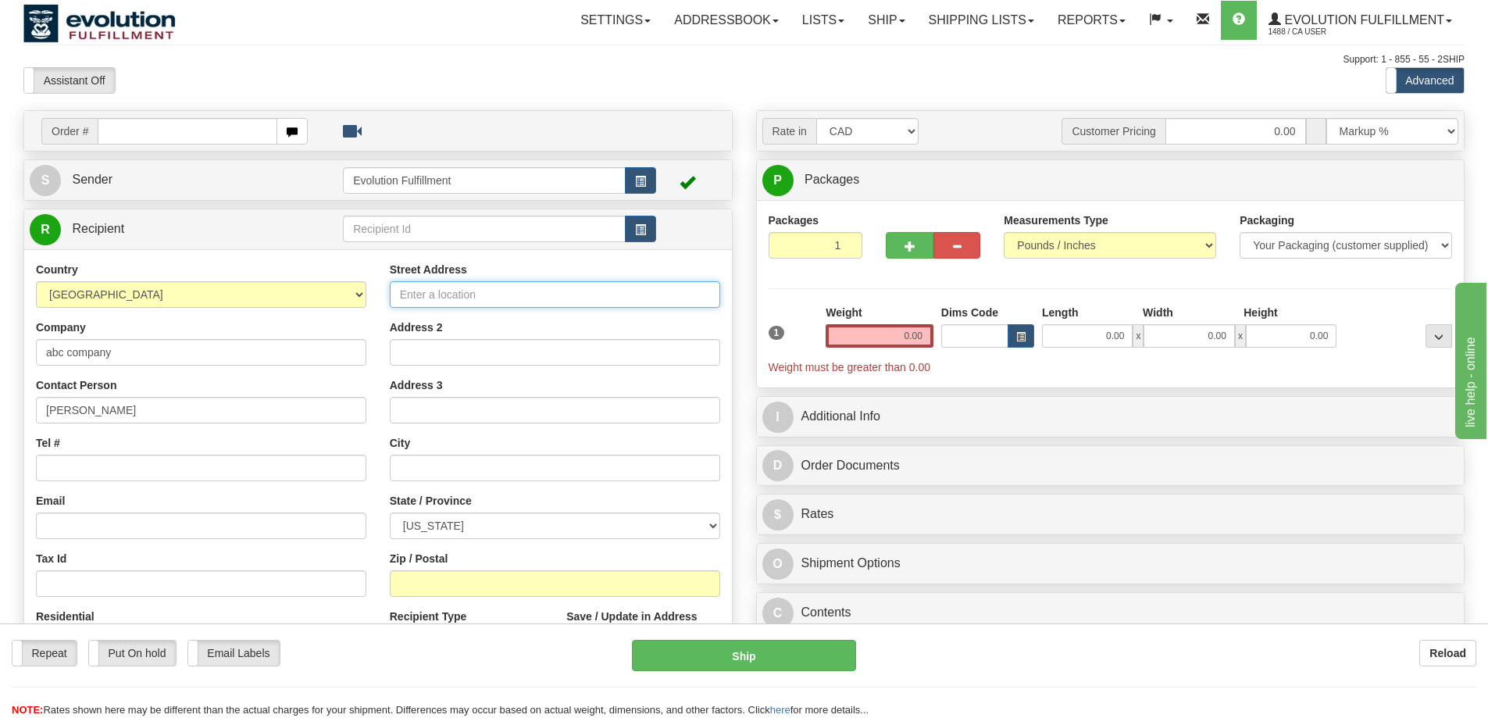
click at [460, 288] on input "Street Address" at bounding box center [555, 294] width 330 height 27
type input "123 main street"
click at [442, 580] on input "Zip / Postal" at bounding box center [555, 583] width 330 height 27
paste input "80904"
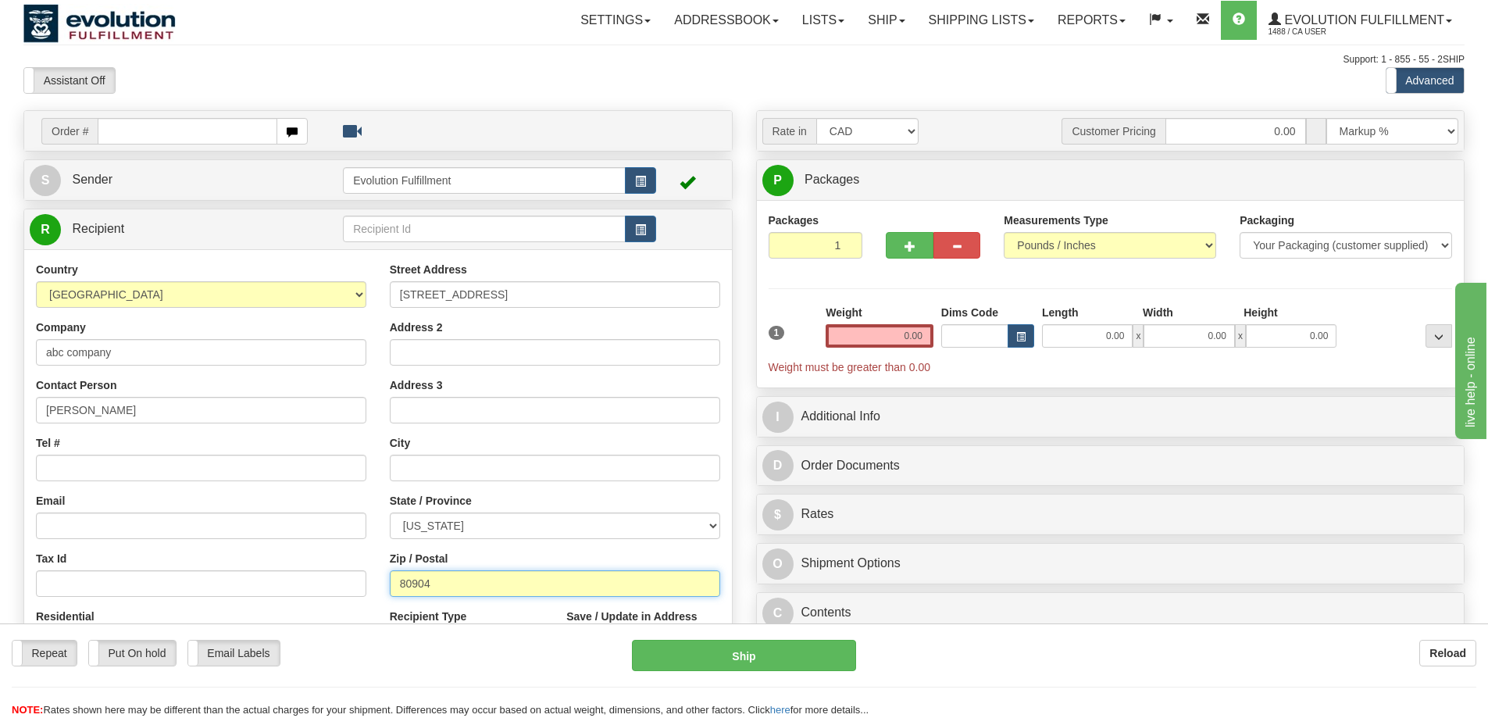
type input "80904"
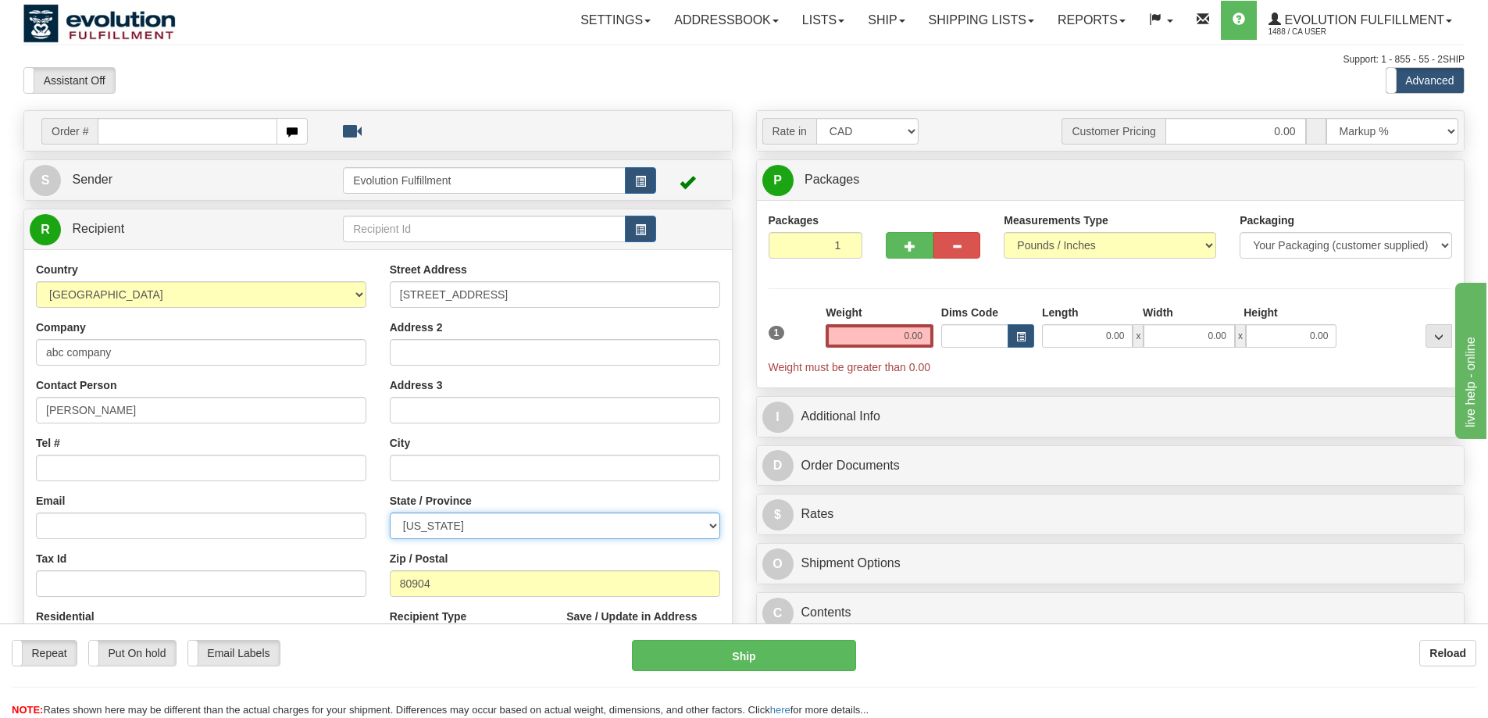
click at [437, 531] on select "ALABAMA ALASKA ARIZONA ARKANSAS Armed Forces America Armed Forces Europe Armed …" at bounding box center [555, 525] width 330 height 27
select select "CO"
click at [390, 512] on select "ALABAMA ALASKA ARIZONA ARKANSAS Armed Forces America Armed Forces Europe Armed …" at bounding box center [555, 525] width 330 height 27
click at [486, 478] on input "text" at bounding box center [555, 468] width 330 height 27
click at [401, 468] on input "solorado springs" at bounding box center [555, 468] width 330 height 27
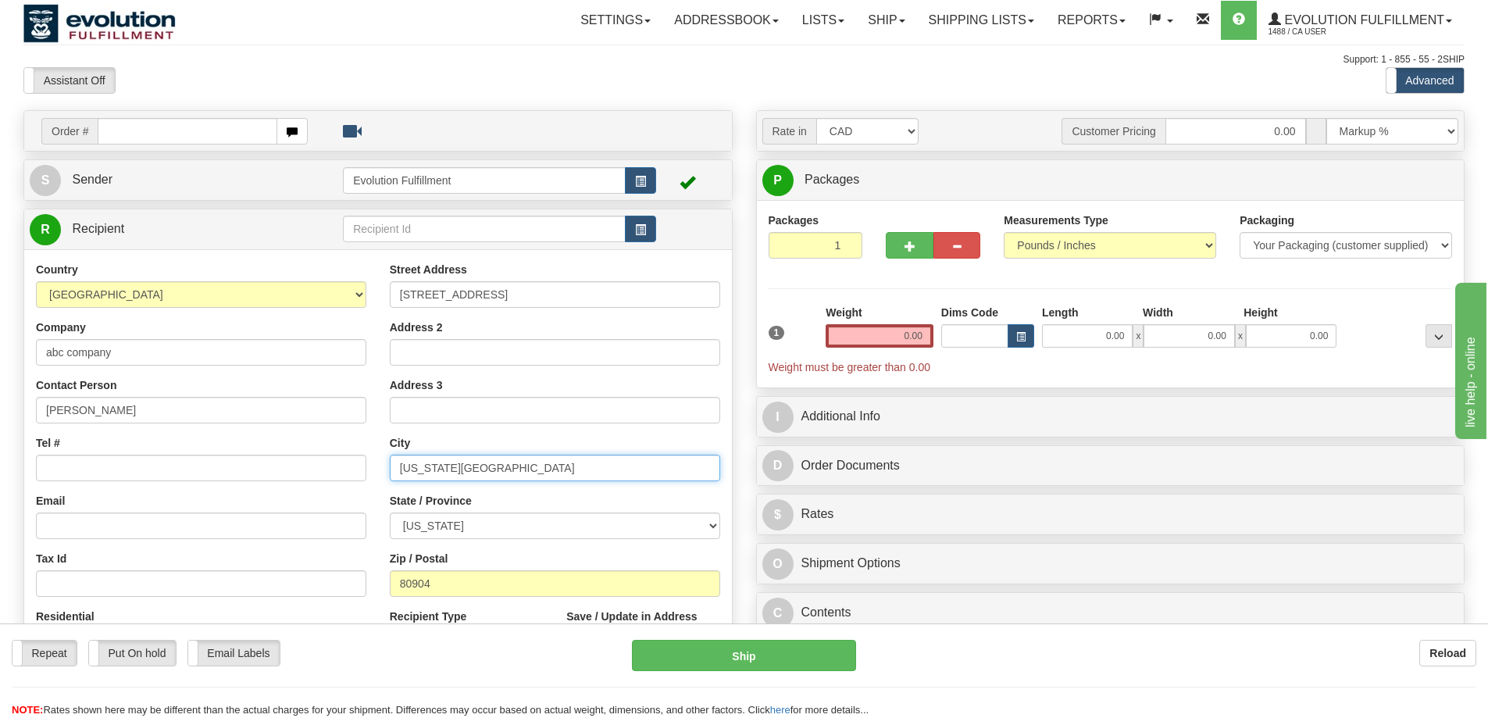
type input "colorado springs"
drag, startPoint x: 901, startPoint y: 344, endPoint x: 935, endPoint y: 337, distance: 35.1
click at [935, 337] on div "Weight 0.00" at bounding box center [880, 332] width 116 height 55
type input "2.00"
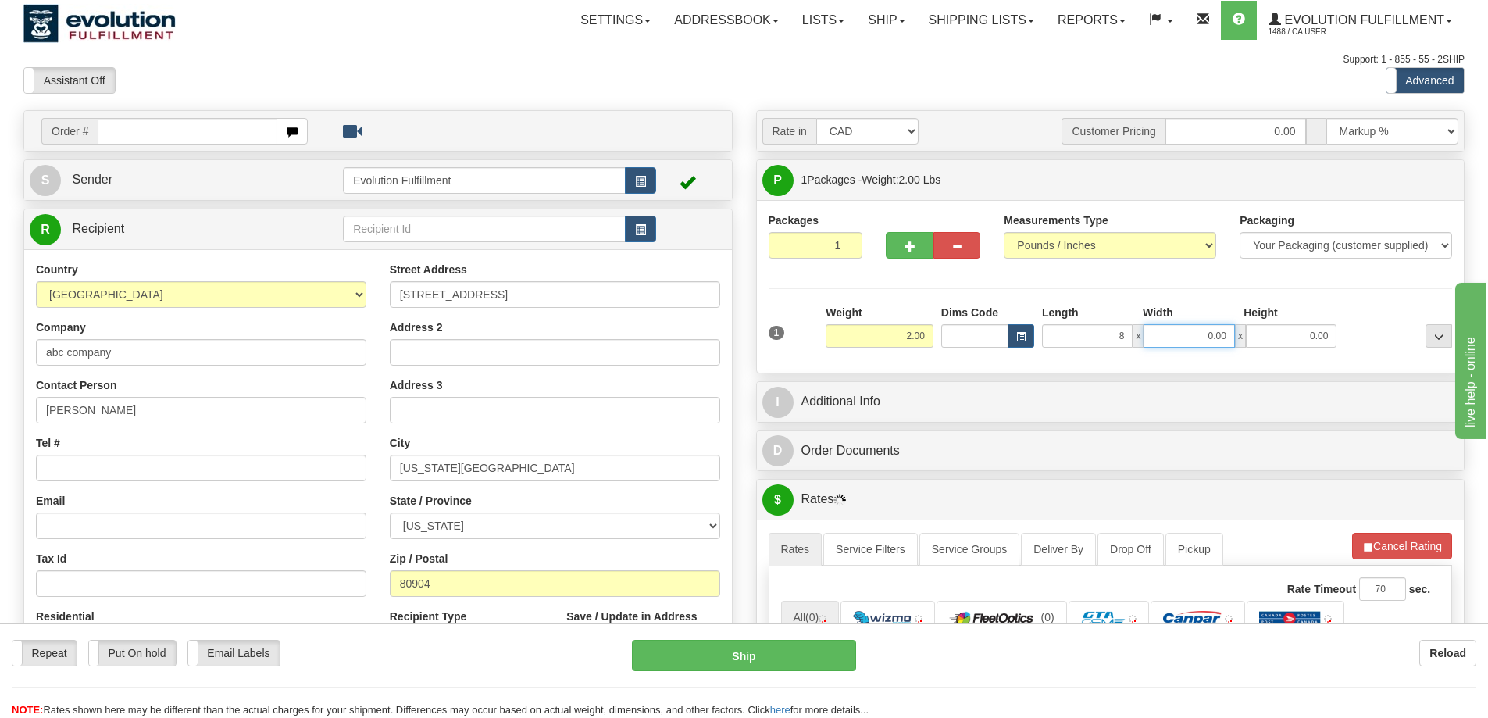
type input "8.00"
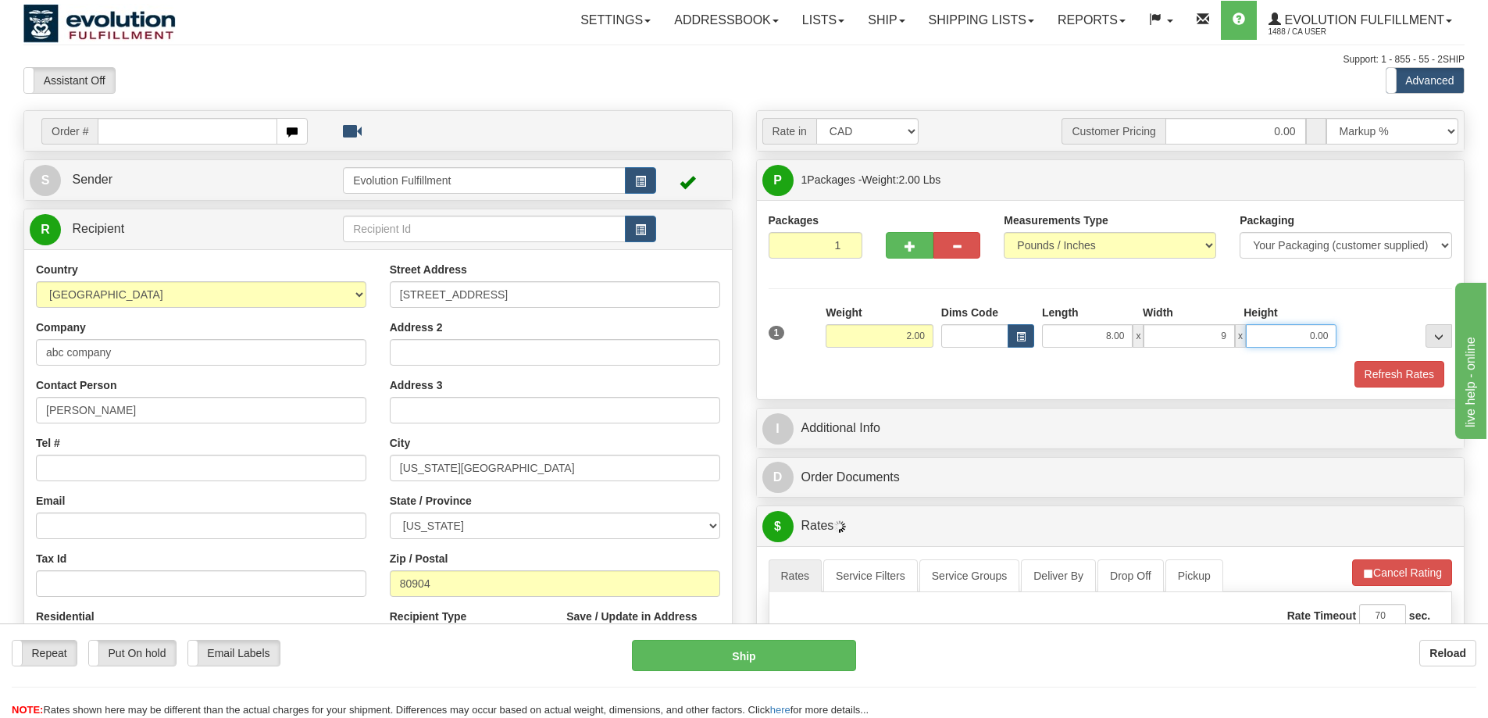
type input "9.00"
type input "2.00"
click at [1397, 370] on button "Refresh Rates" at bounding box center [1399, 374] width 90 height 27
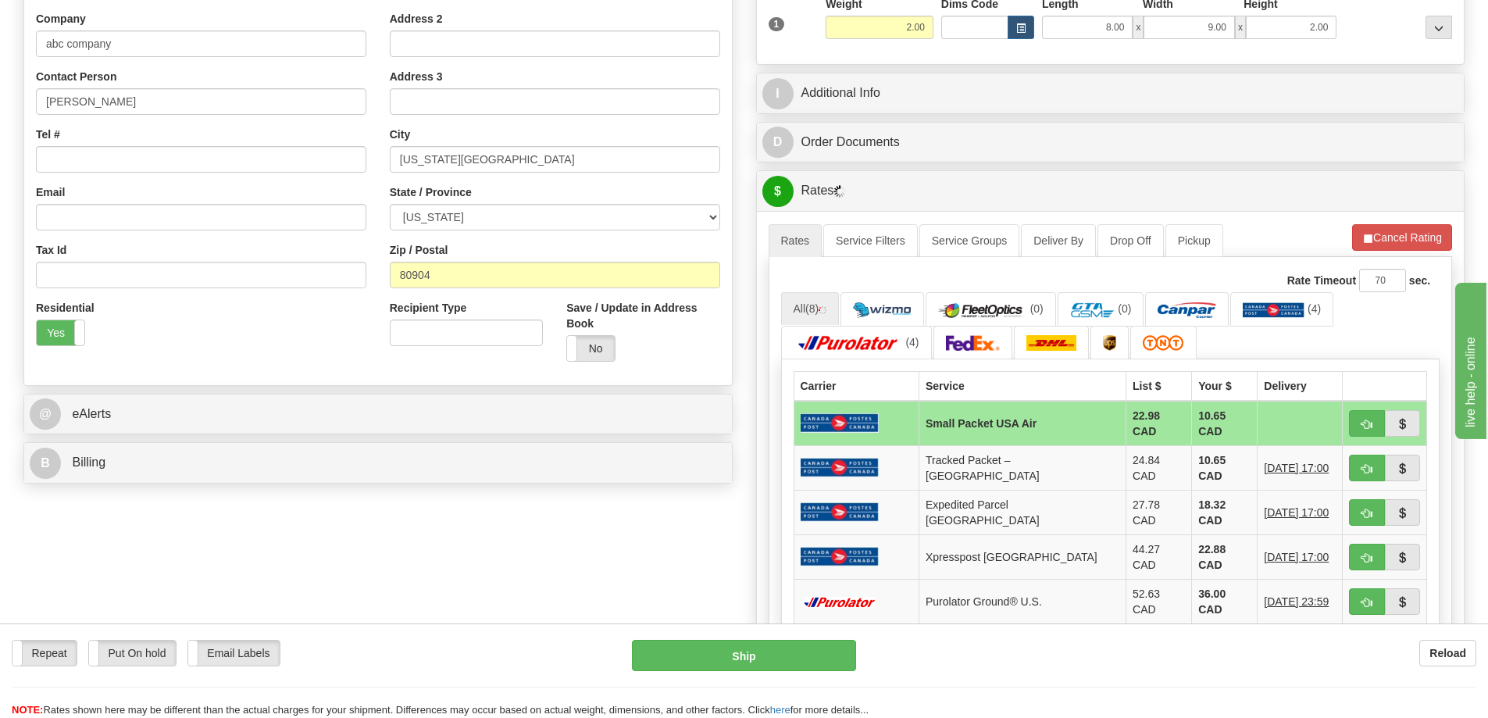
scroll to position [312, 0]
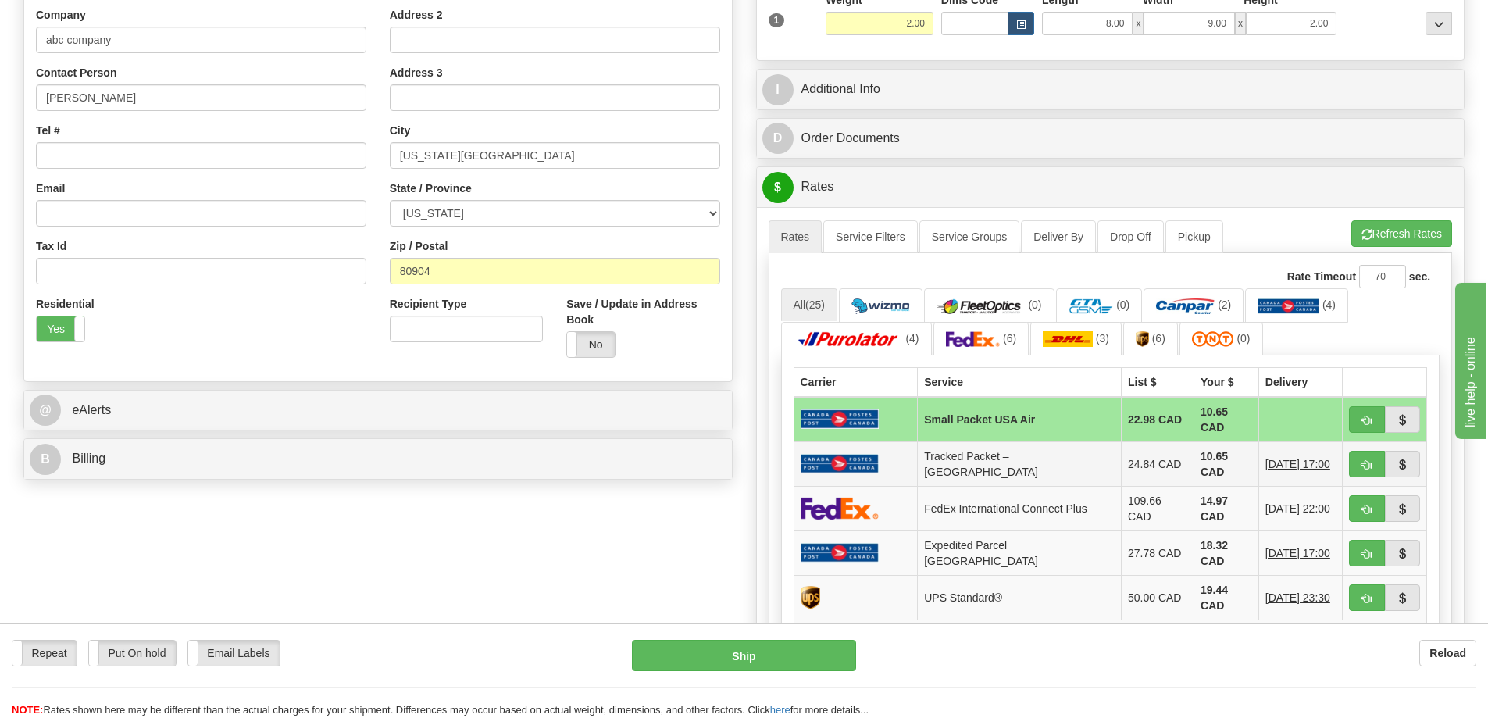
click at [985, 460] on td "Tracked Packet – USA" at bounding box center [1020, 463] width 204 height 45
